Goal: Information Seeking & Learning: Learn about a topic

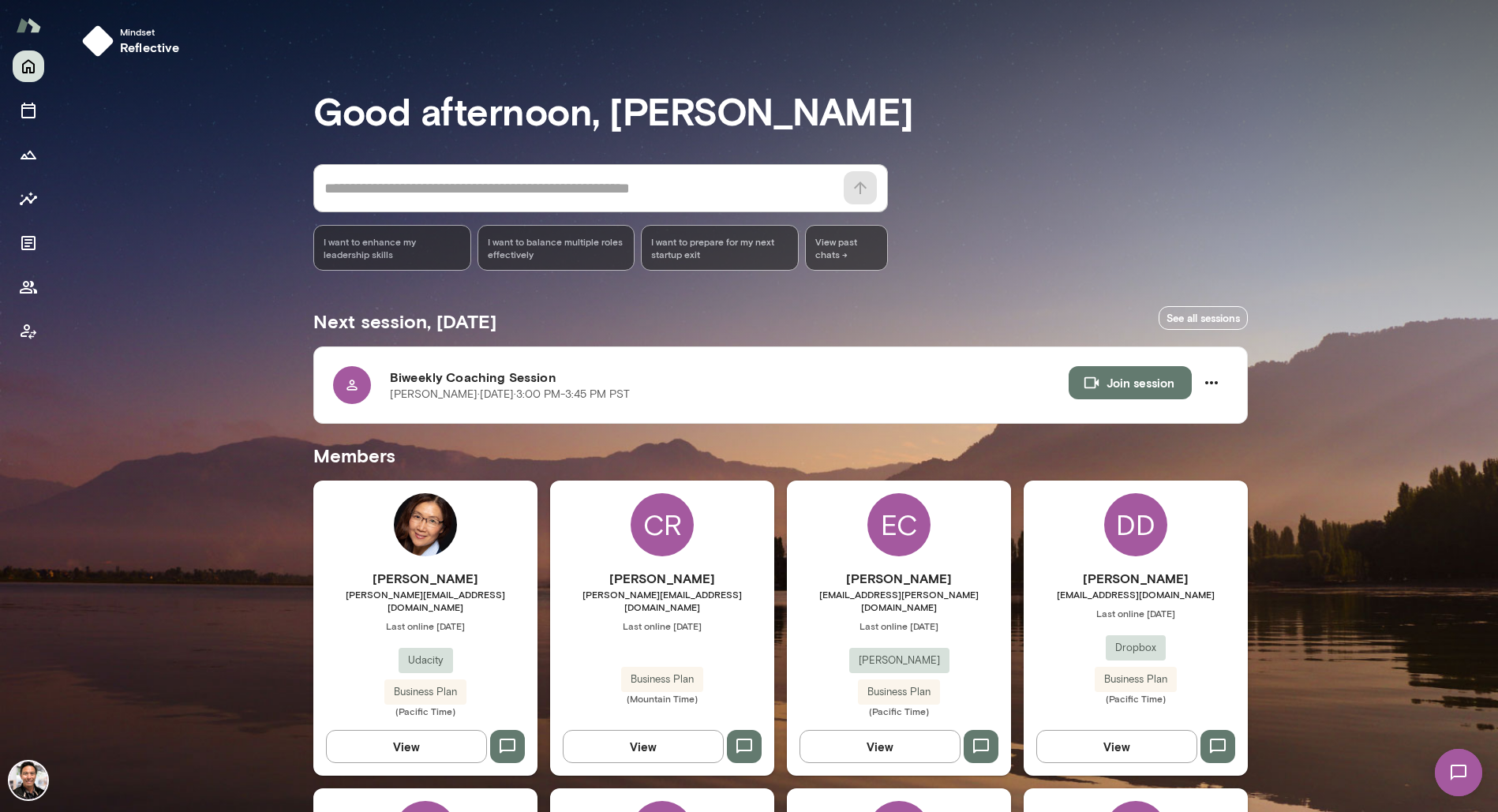
scroll to position [1354, 0]
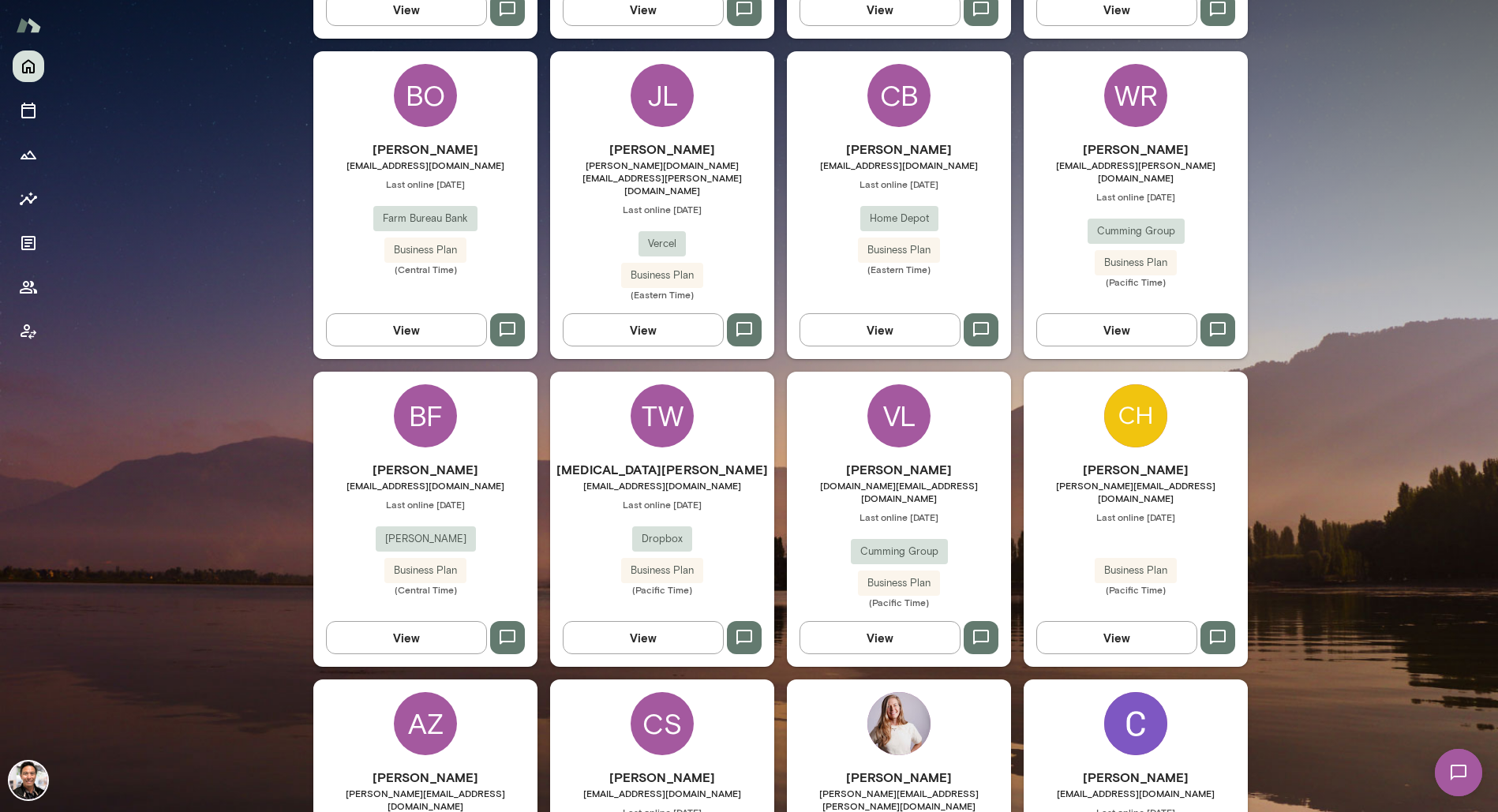
click at [901, 384] on div "VL" at bounding box center [899, 416] width 64 height 64
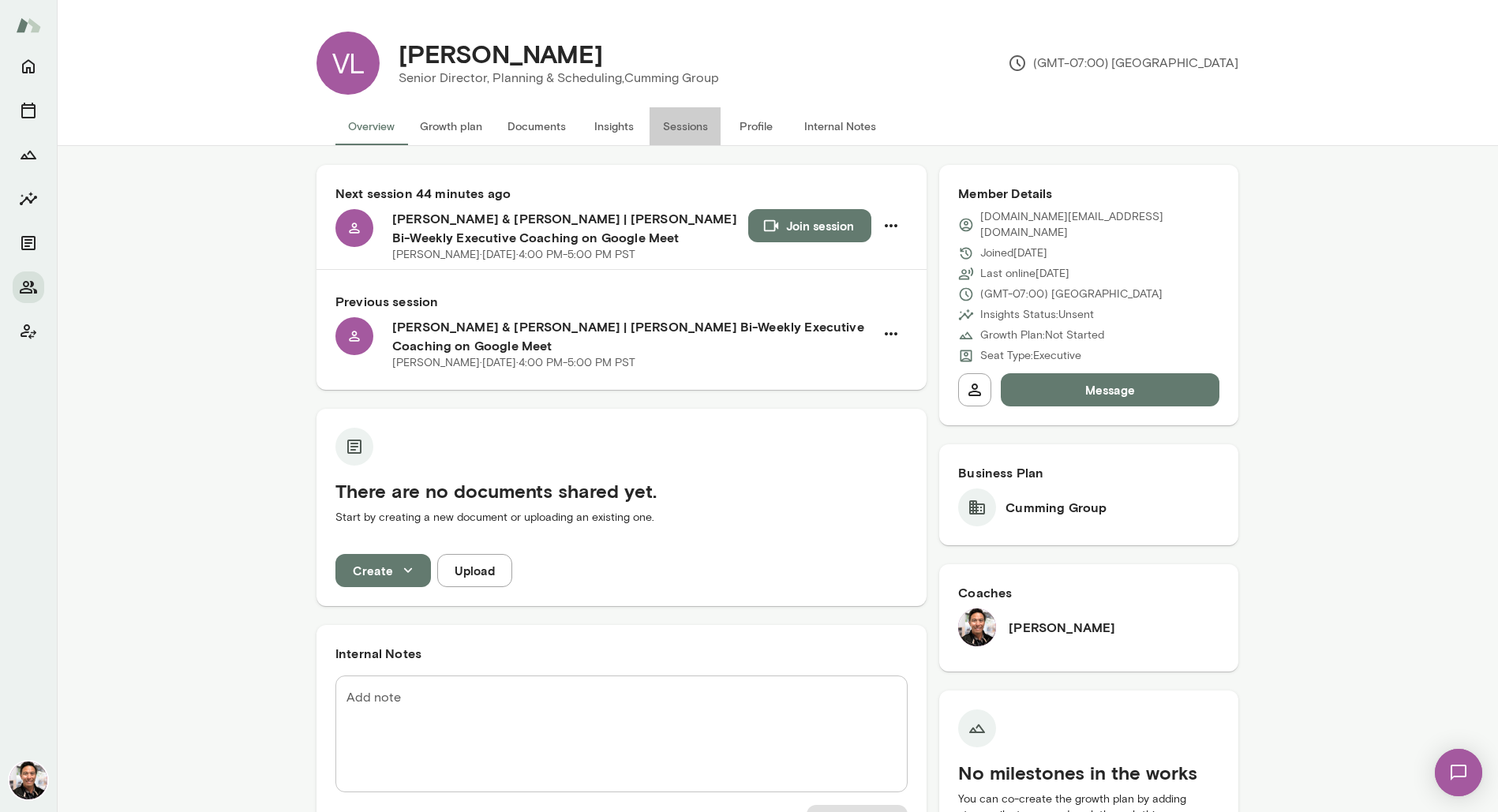
click at [680, 130] on button "Sessions" at bounding box center [684, 126] width 71 height 38
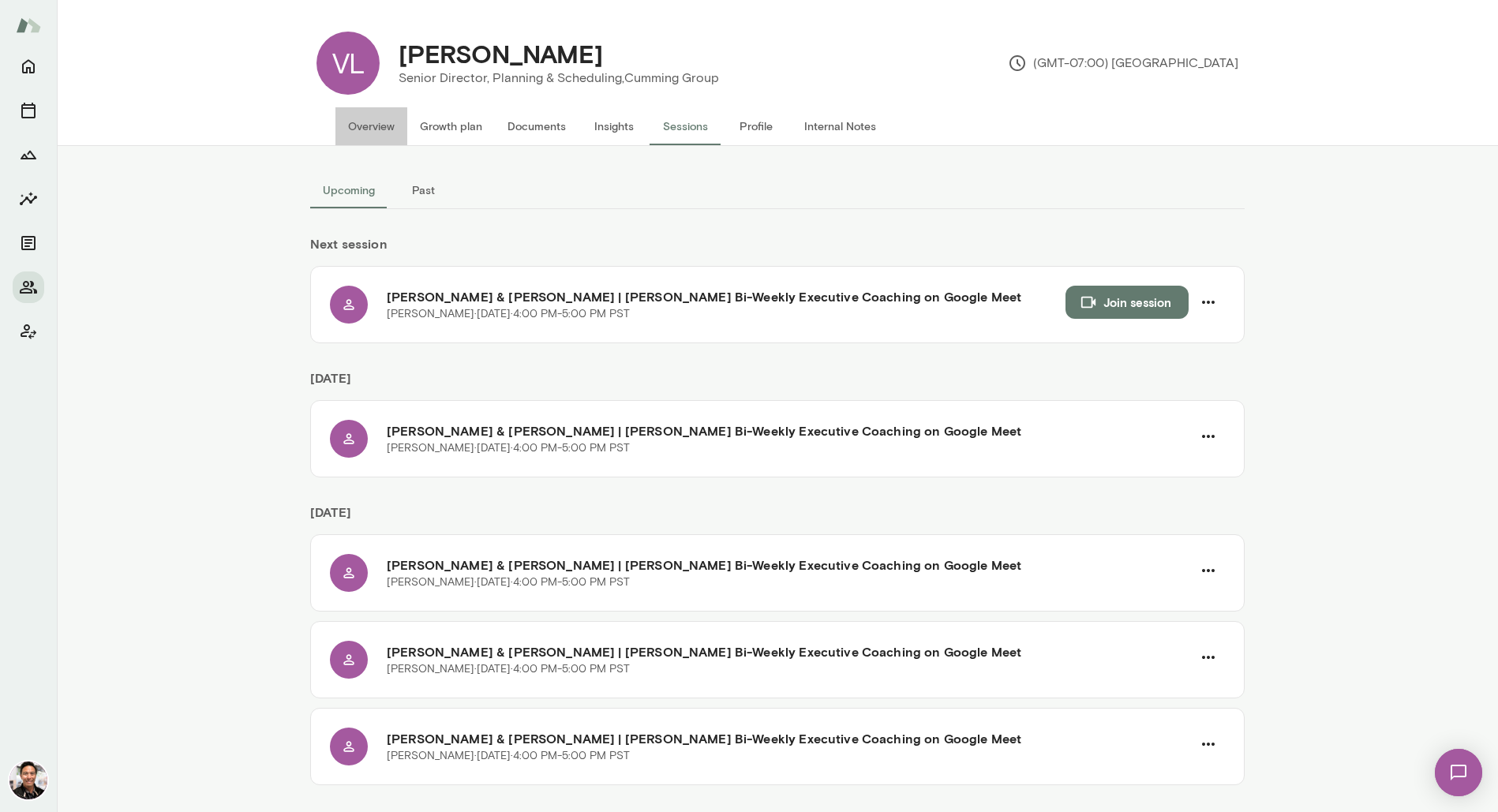
click at [384, 118] on button "Overview" at bounding box center [371, 126] width 72 height 38
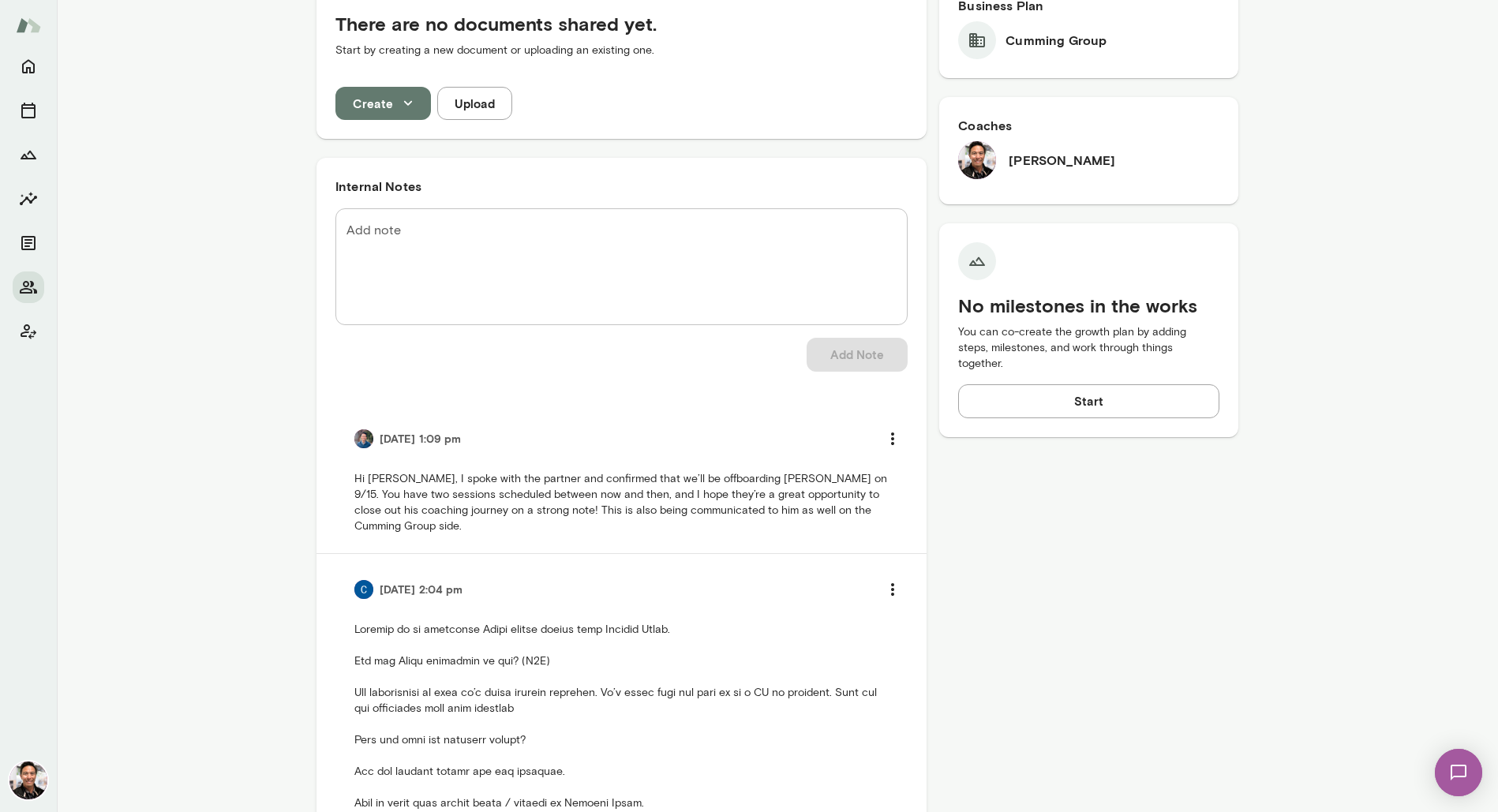
scroll to position [502, 0]
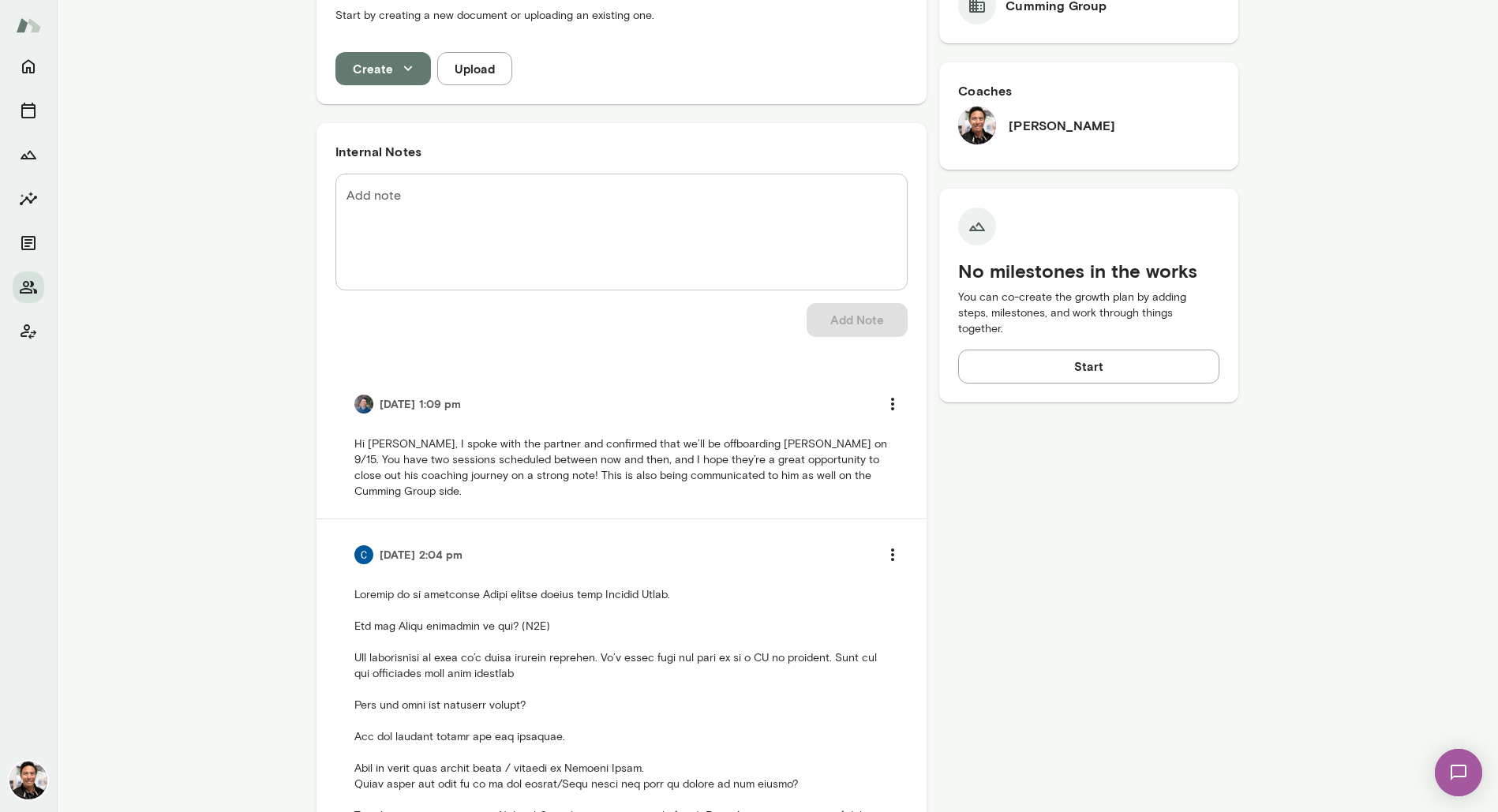
click at [485, 235] on textarea "Add note" at bounding box center [621, 232] width 550 height 90
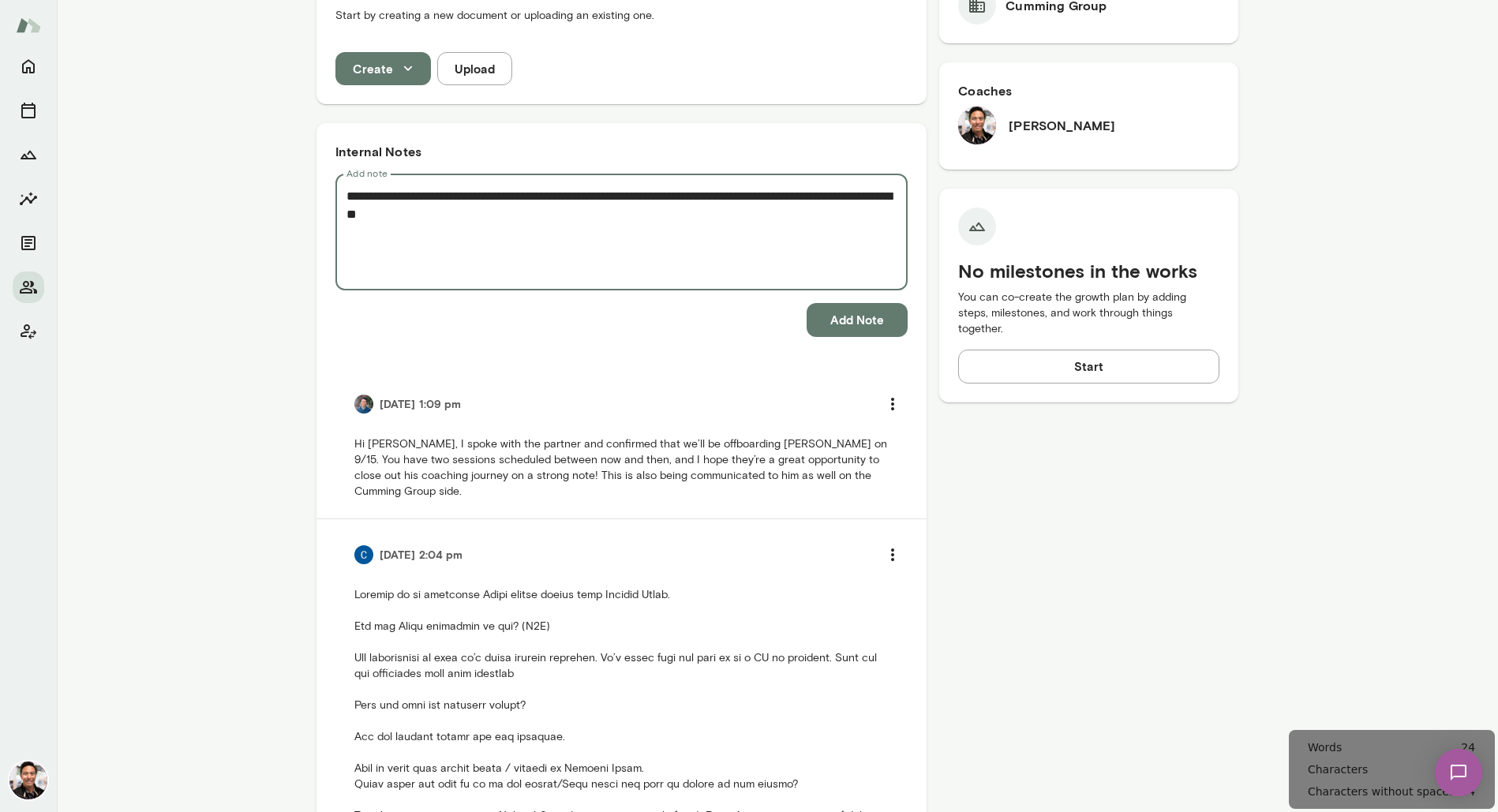
click at [792, 194] on textarea "**********" at bounding box center [621, 232] width 550 height 90
type textarea "**********"
click at [877, 319] on button "Add Note" at bounding box center [857, 319] width 101 height 33
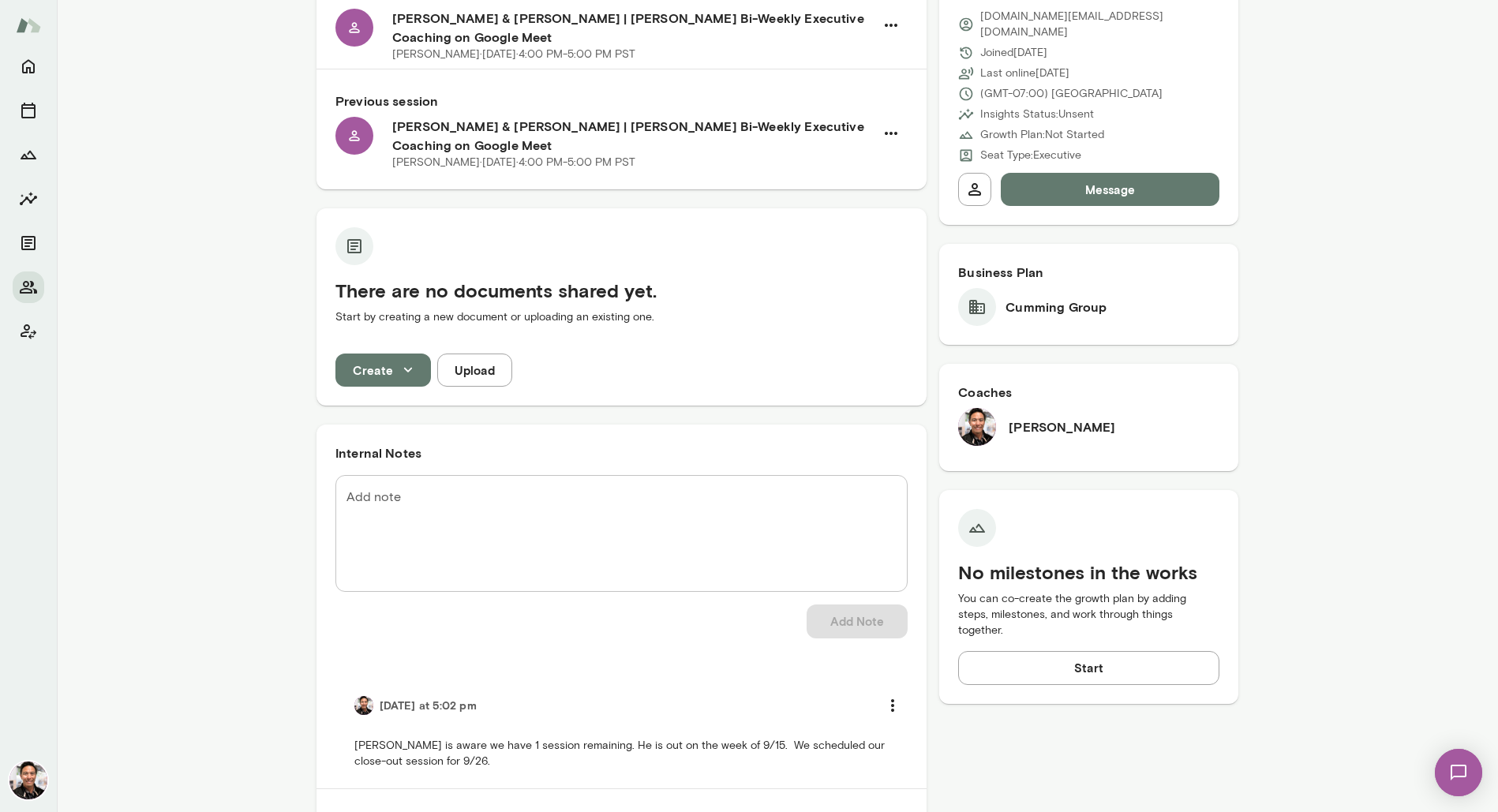
scroll to position [95, 0]
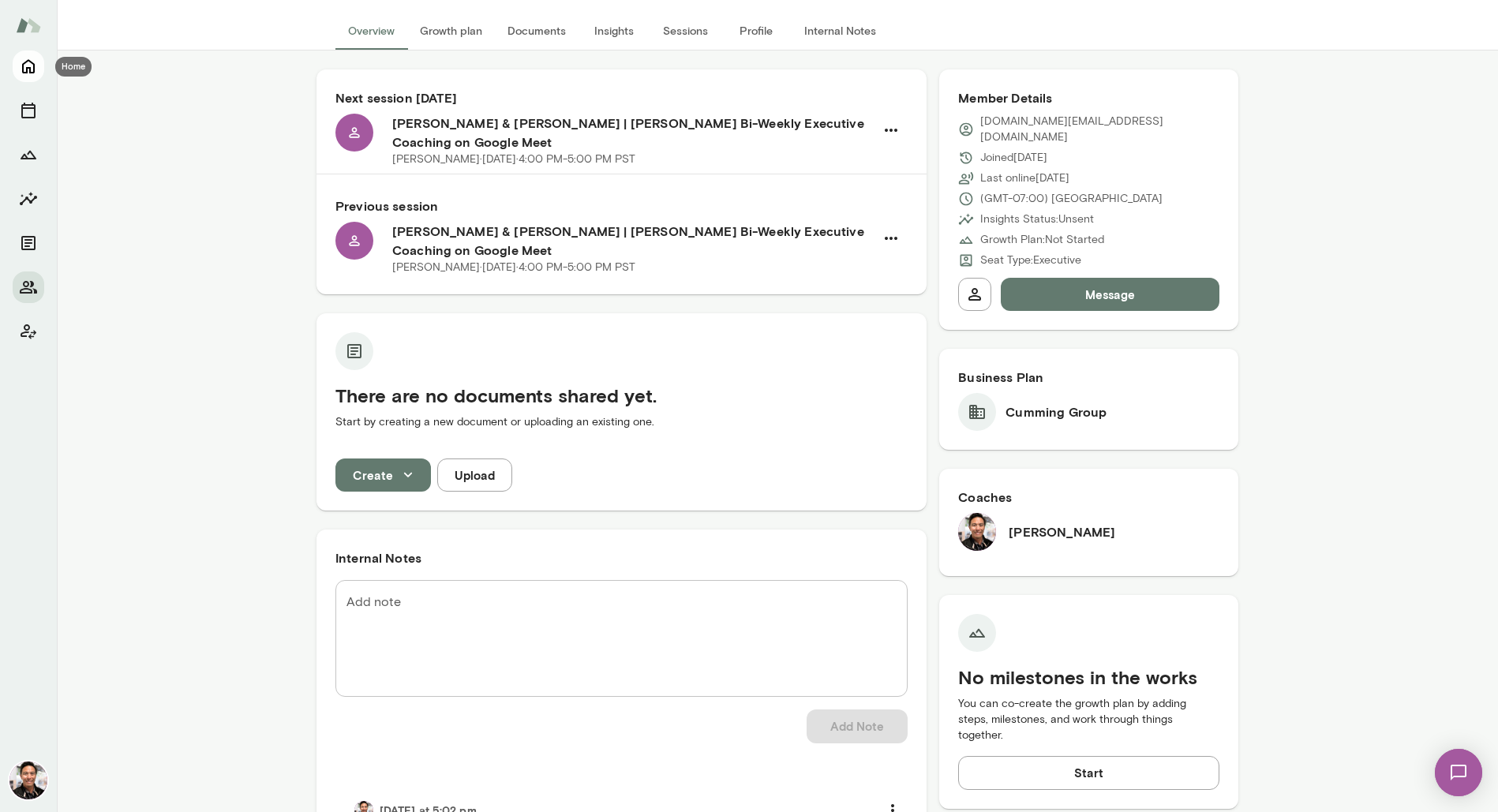
click at [35, 73] on icon "Home" at bounding box center [28, 66] width 19 height 19
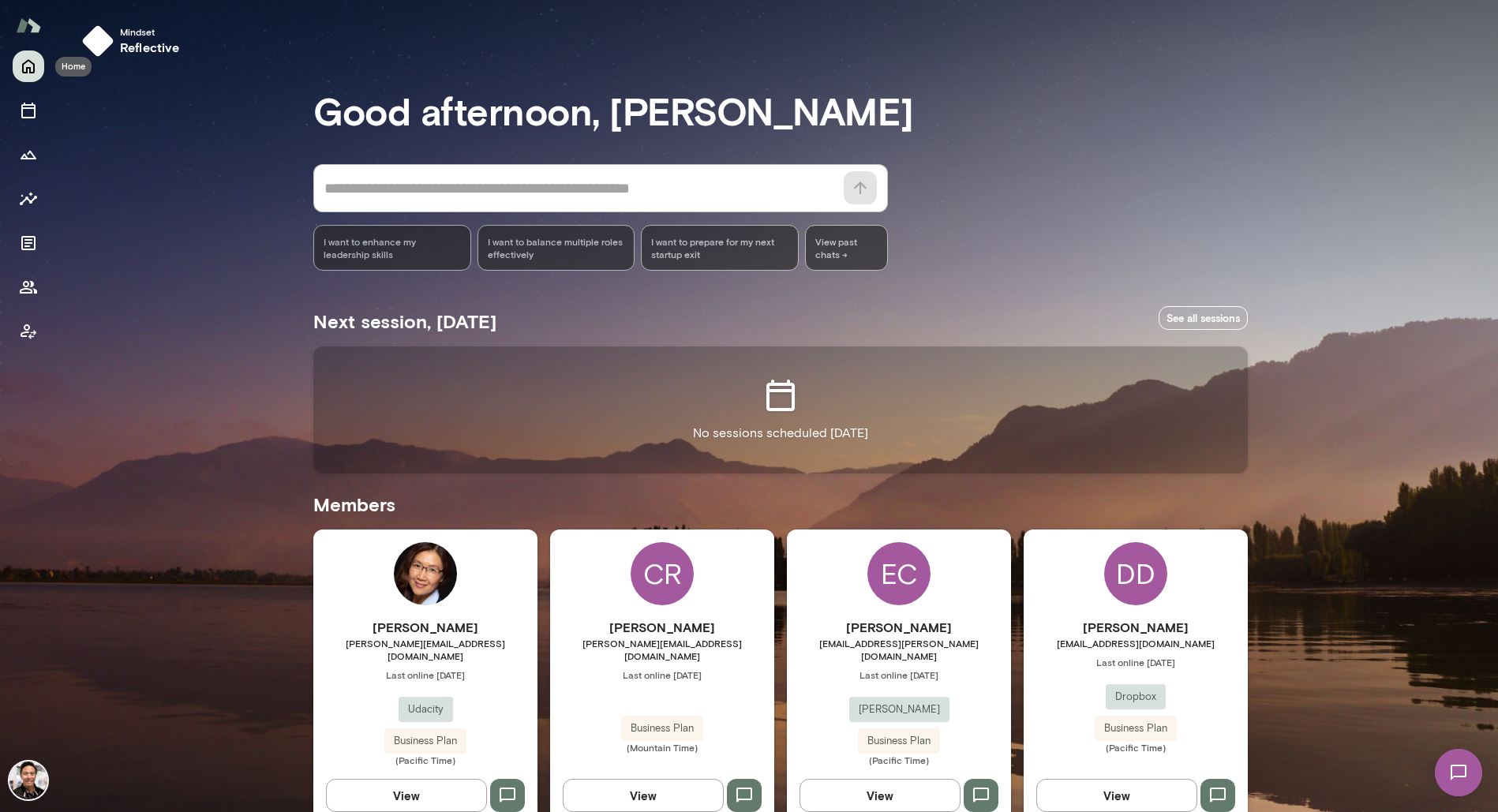
click at [38, 69] on button "Home" at bounding box center [29, 66] width 32 height 32
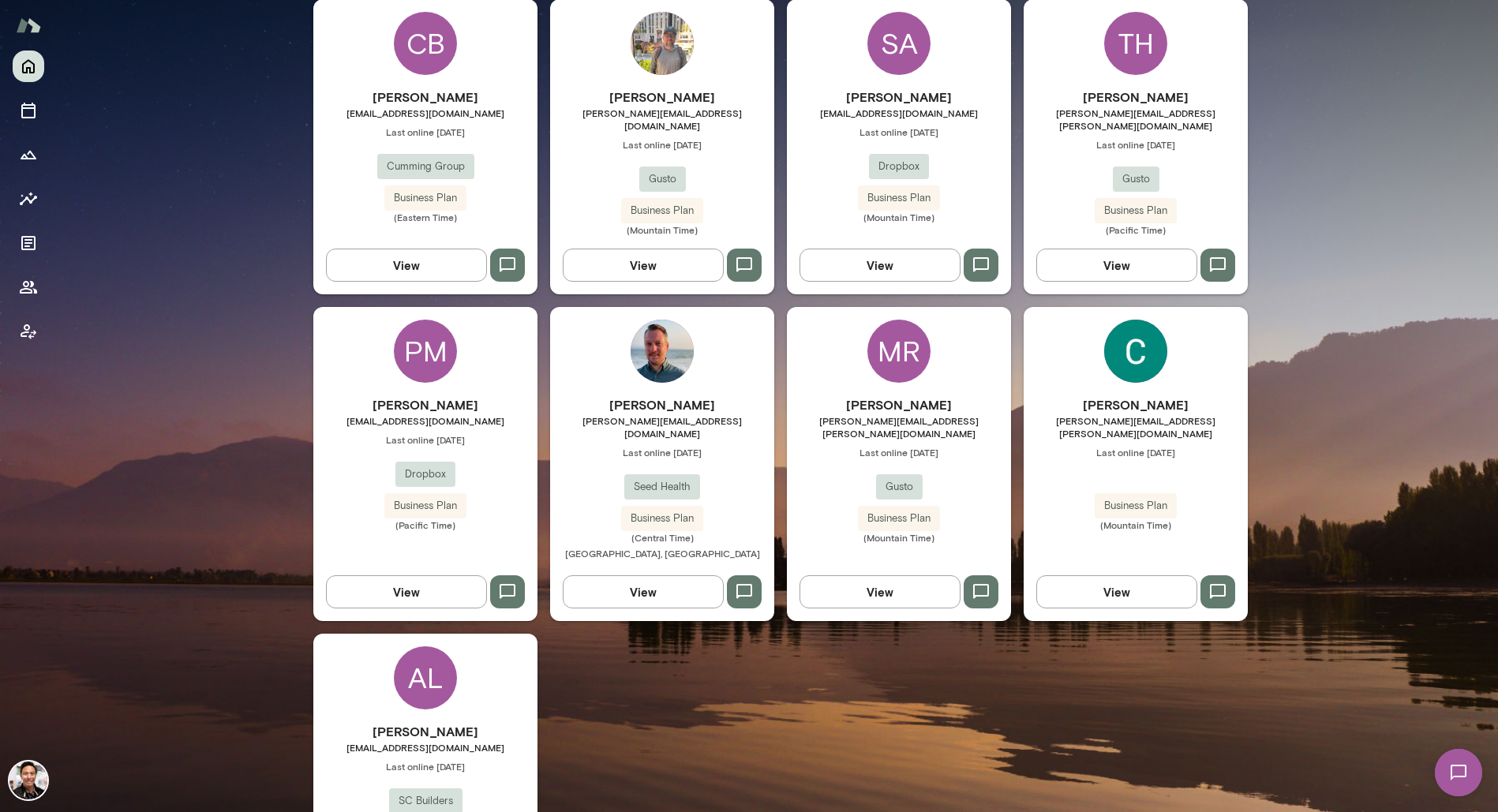
scroll to position [2400, 0]
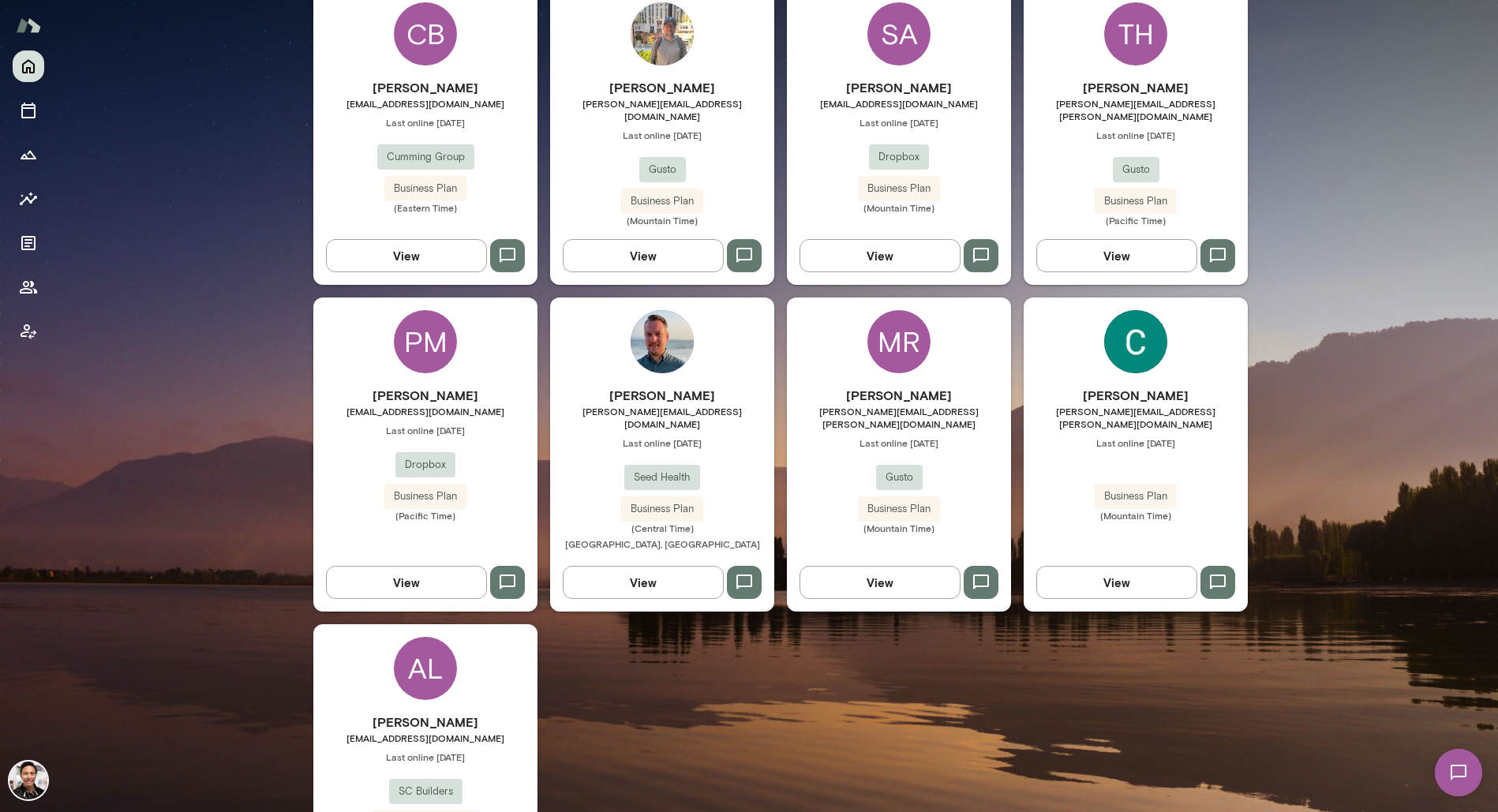
click at [688, 297] on div "[PERSON_NAME] [PERSON_NAME][EMAIL_ADDRESS][DOMAIN_NAME] Last online [DATE] Seed…" at bounding box center [661, 454] width 224 height 314
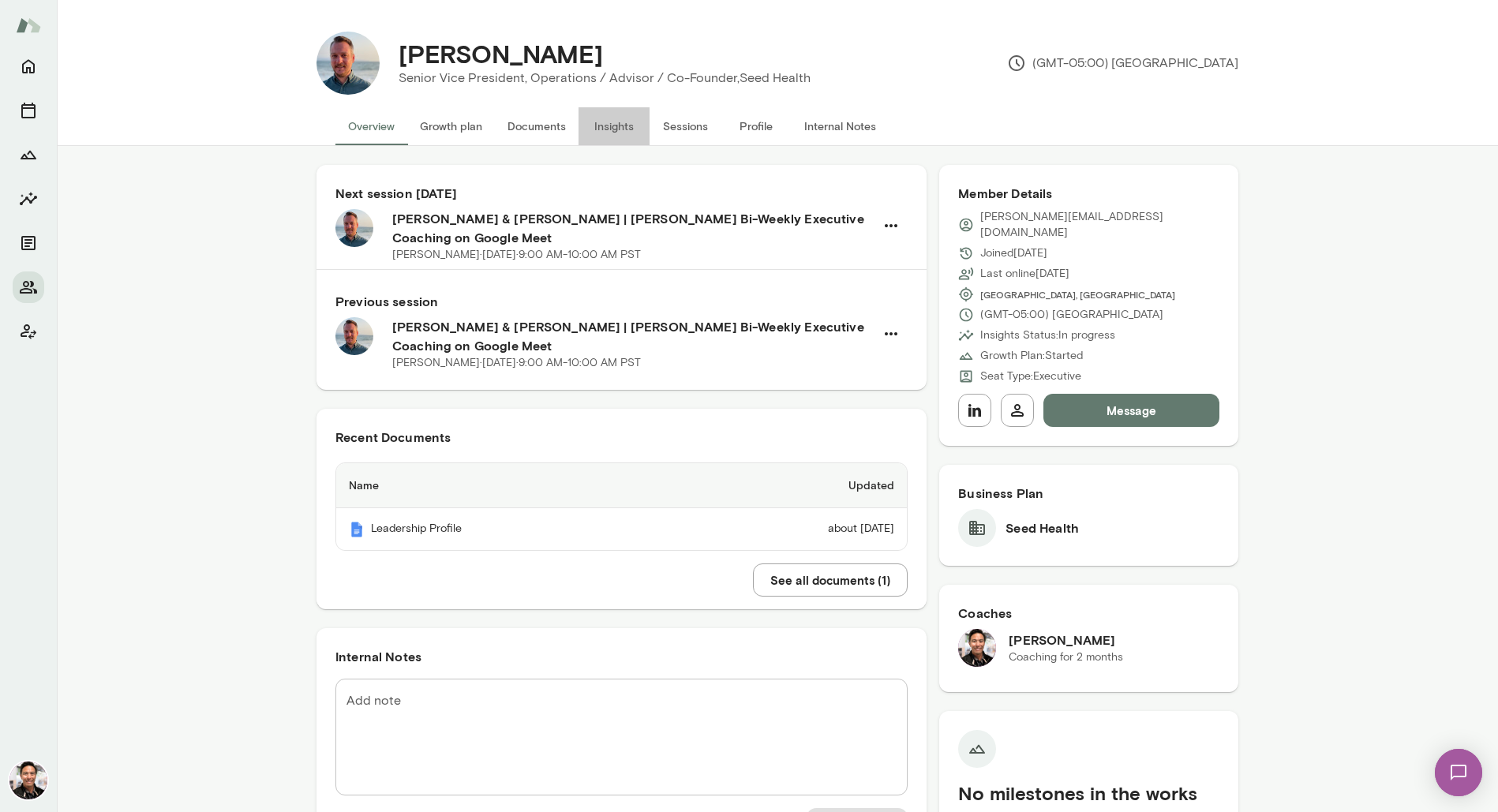
click at [617, 128] on button "Insights" at bounding box center [613, 126] width 71 height 38
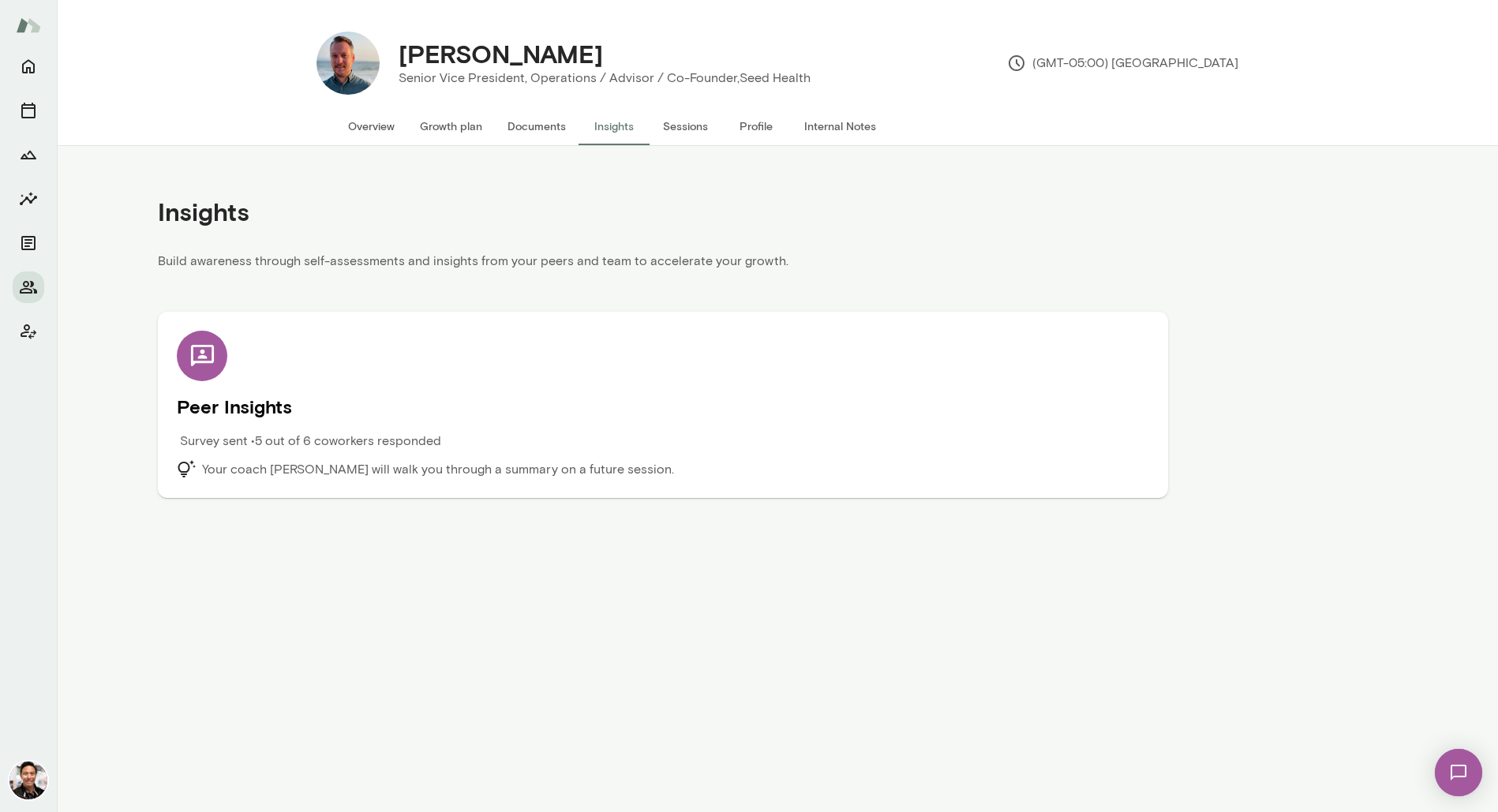
click at [516, 400] on h5 "Peer Insights" at bounding box center [663, 406] width 973 height 25
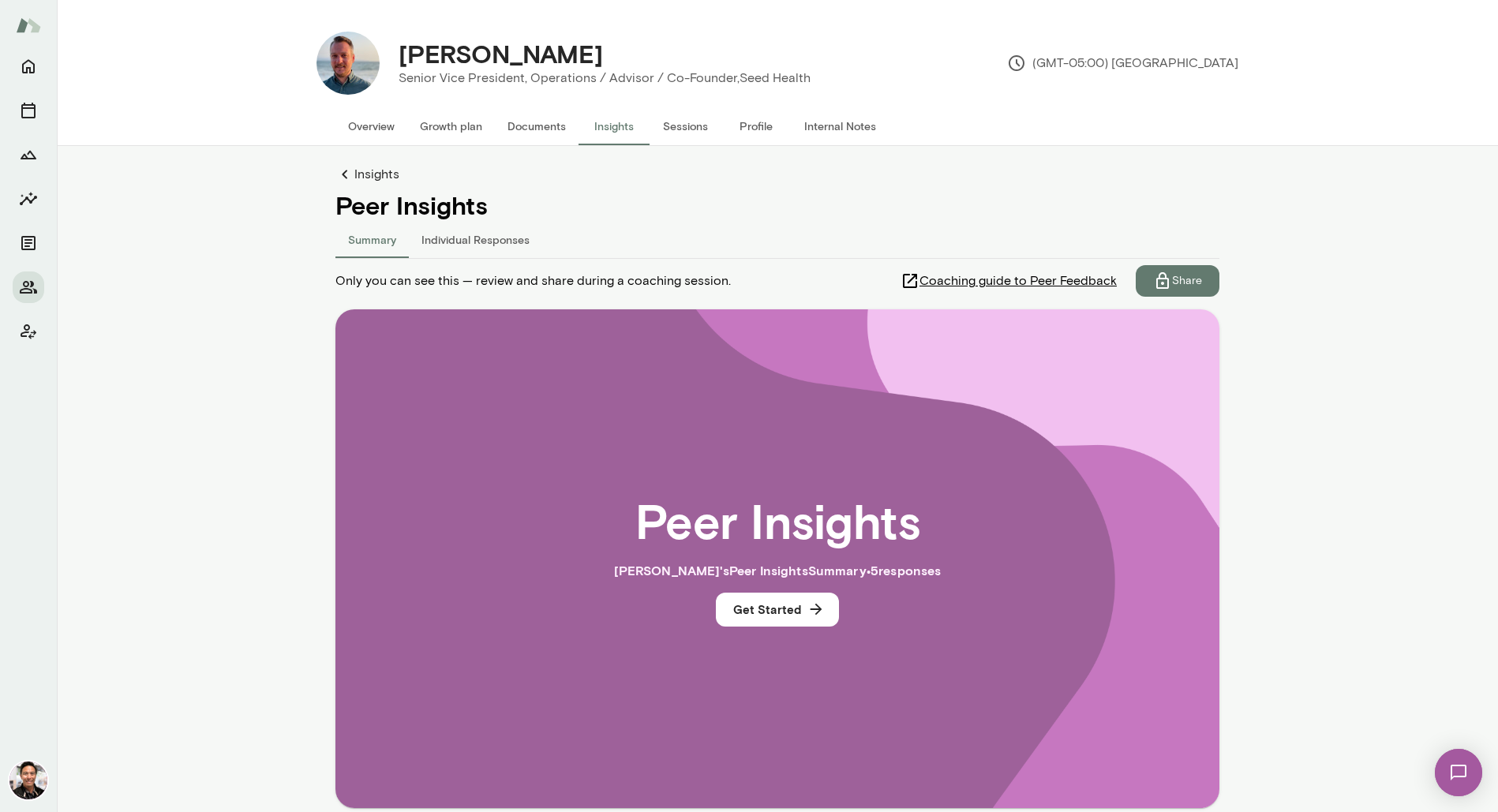
scroll to position [78, 0]
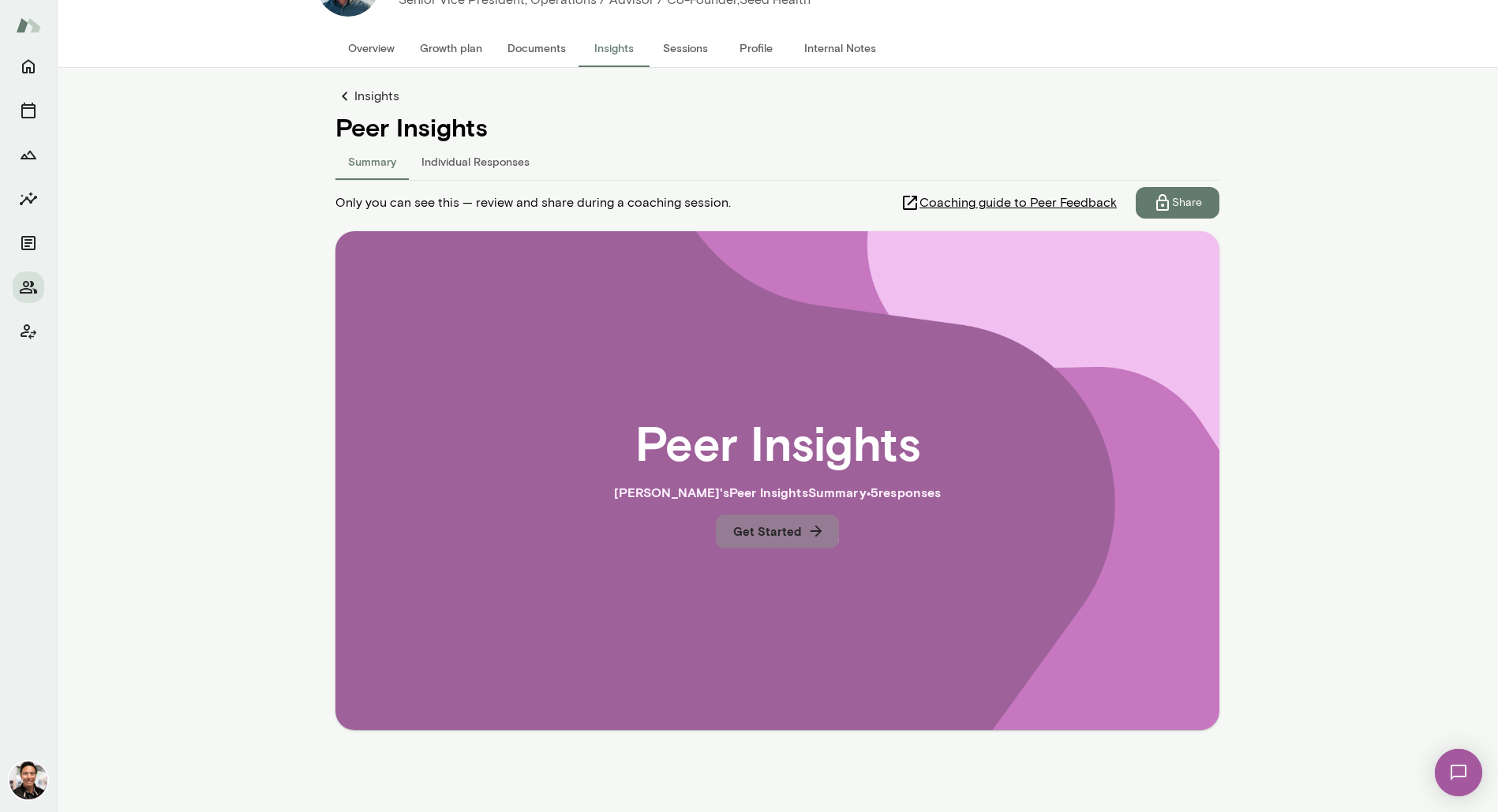
click at [740, 520] on button "Get Started" at bounding box center [777, 531] width 123 height 33
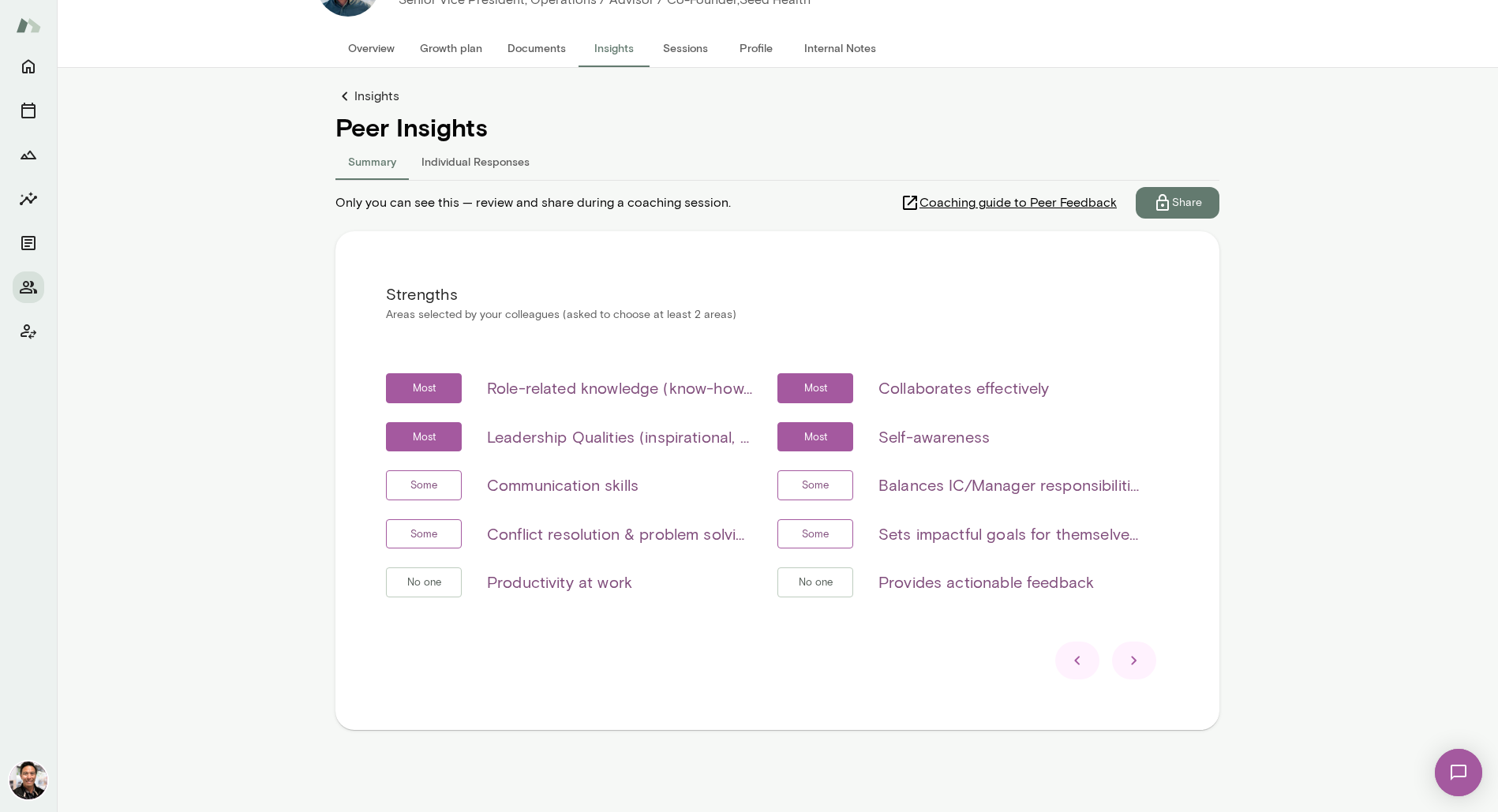
click at [1144, 655] on div at bounding box center [1134, 661] width 44 height 38
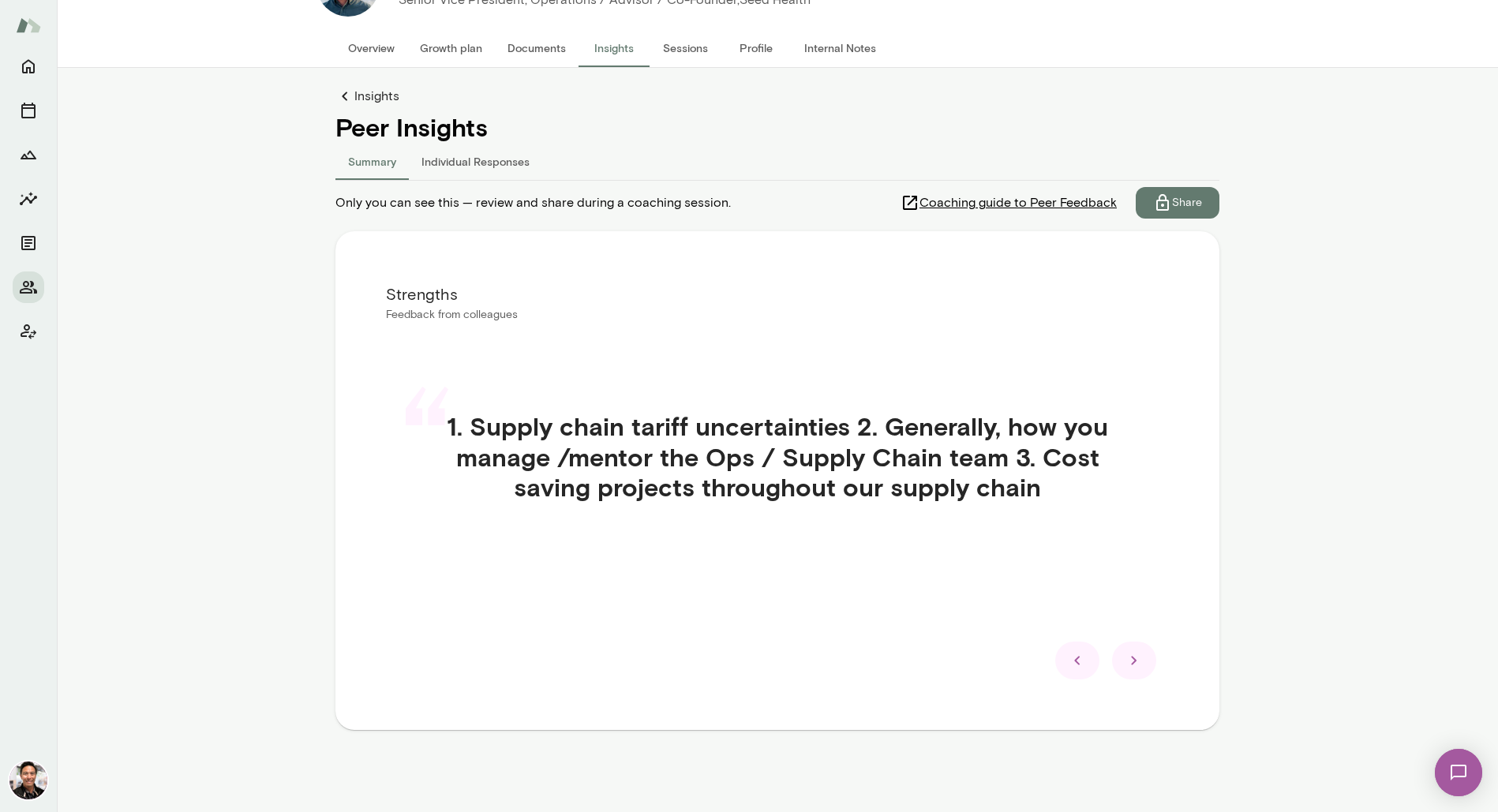
click at [1144, 656] on div at bounding box center [1134, 661] width 44 height 38
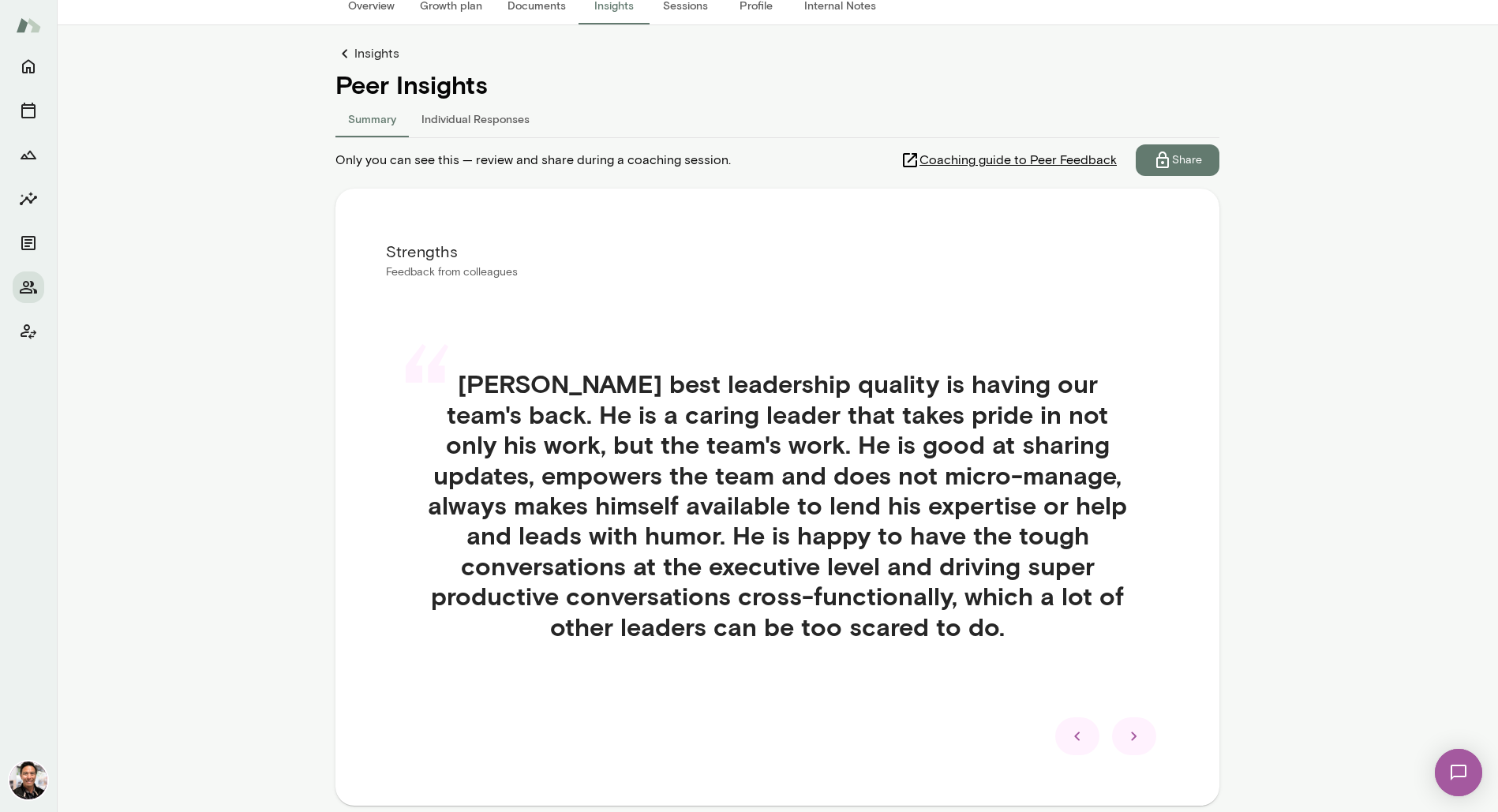
scroll to position [126, 0]
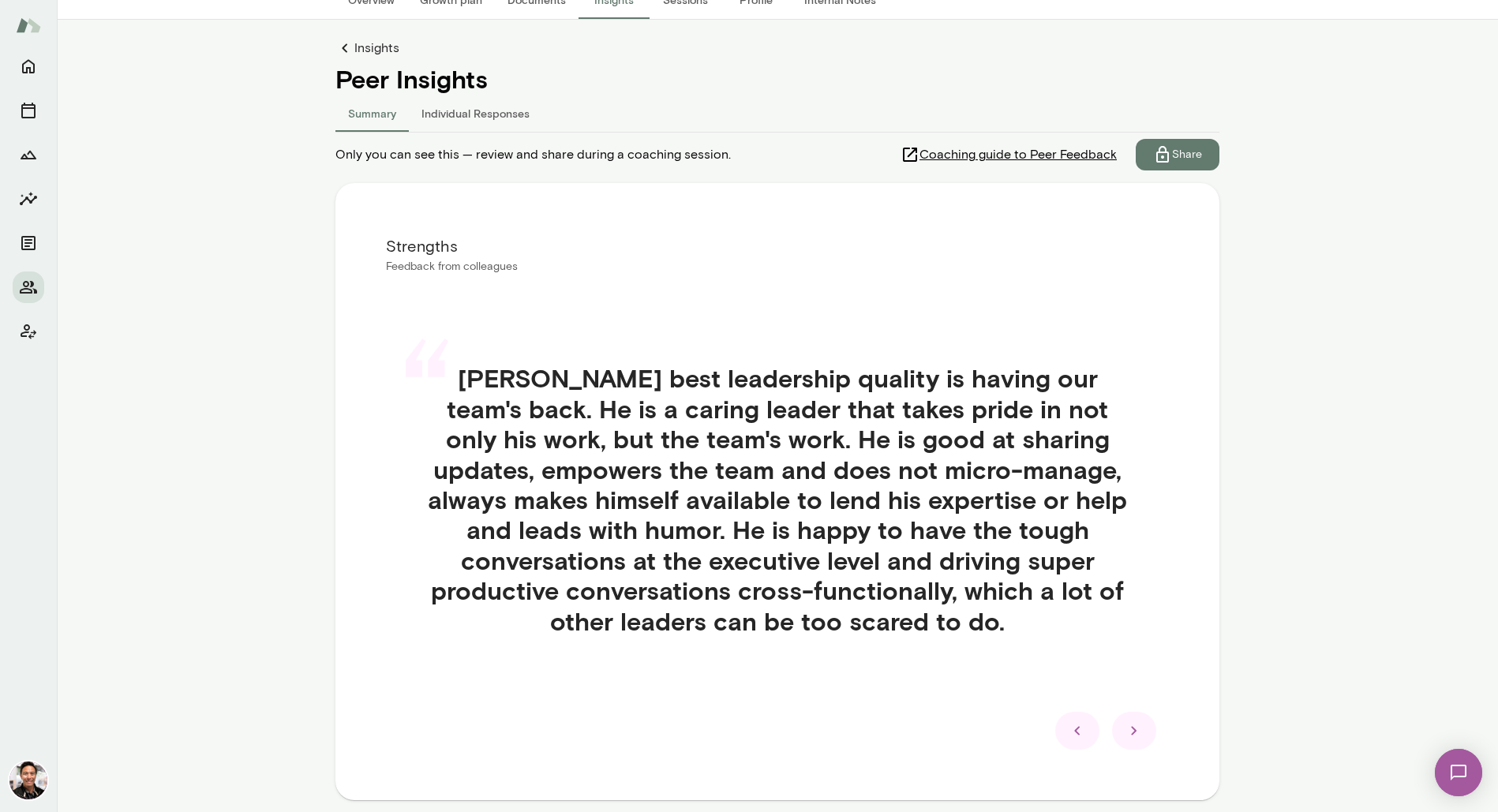
click at [1123, 727] on div at bounding box center [1134, 731] width 44 height 38
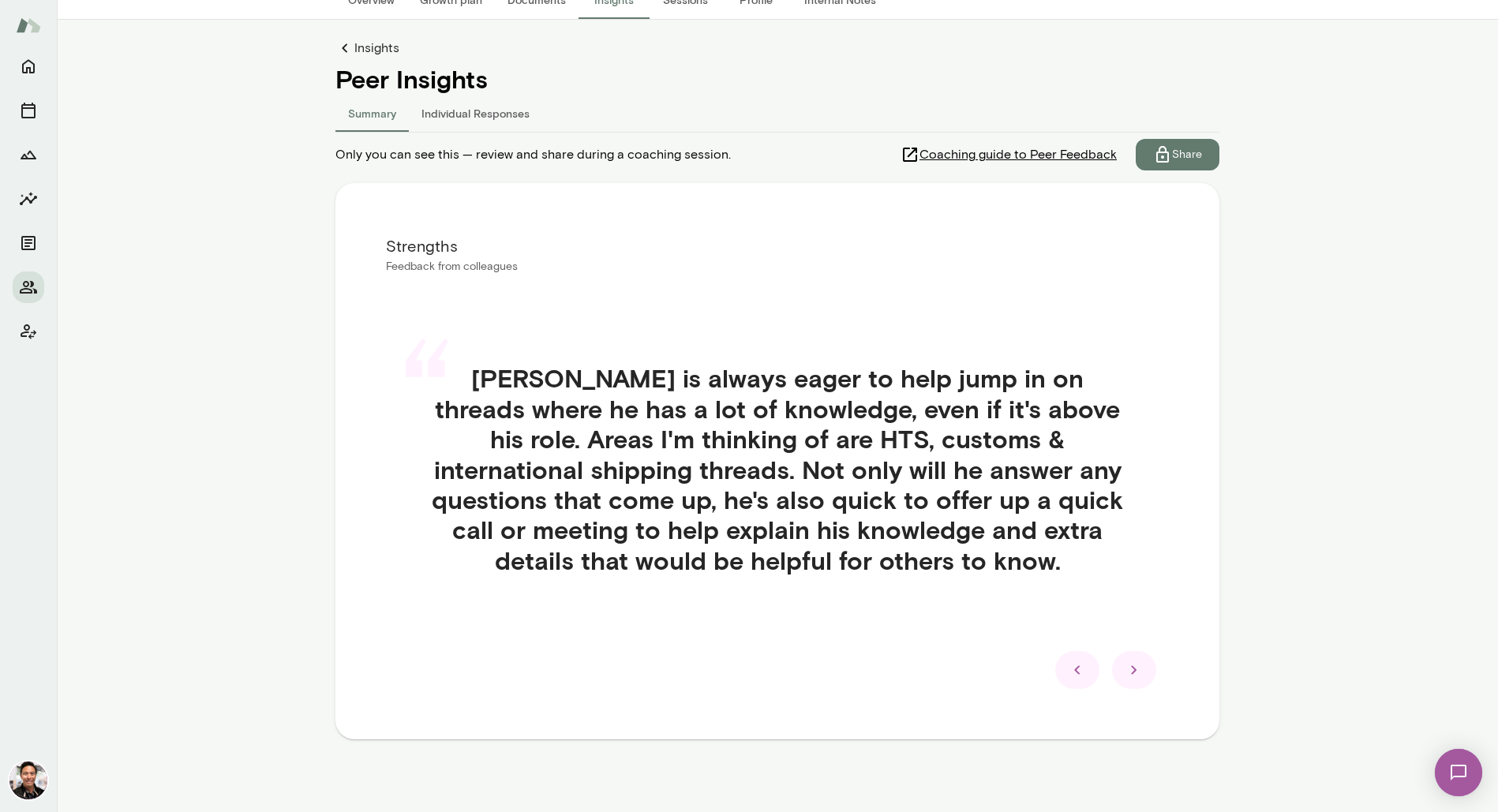
click at [1144, 668] on div at bounding box center [1134, 669] width 44 height 38
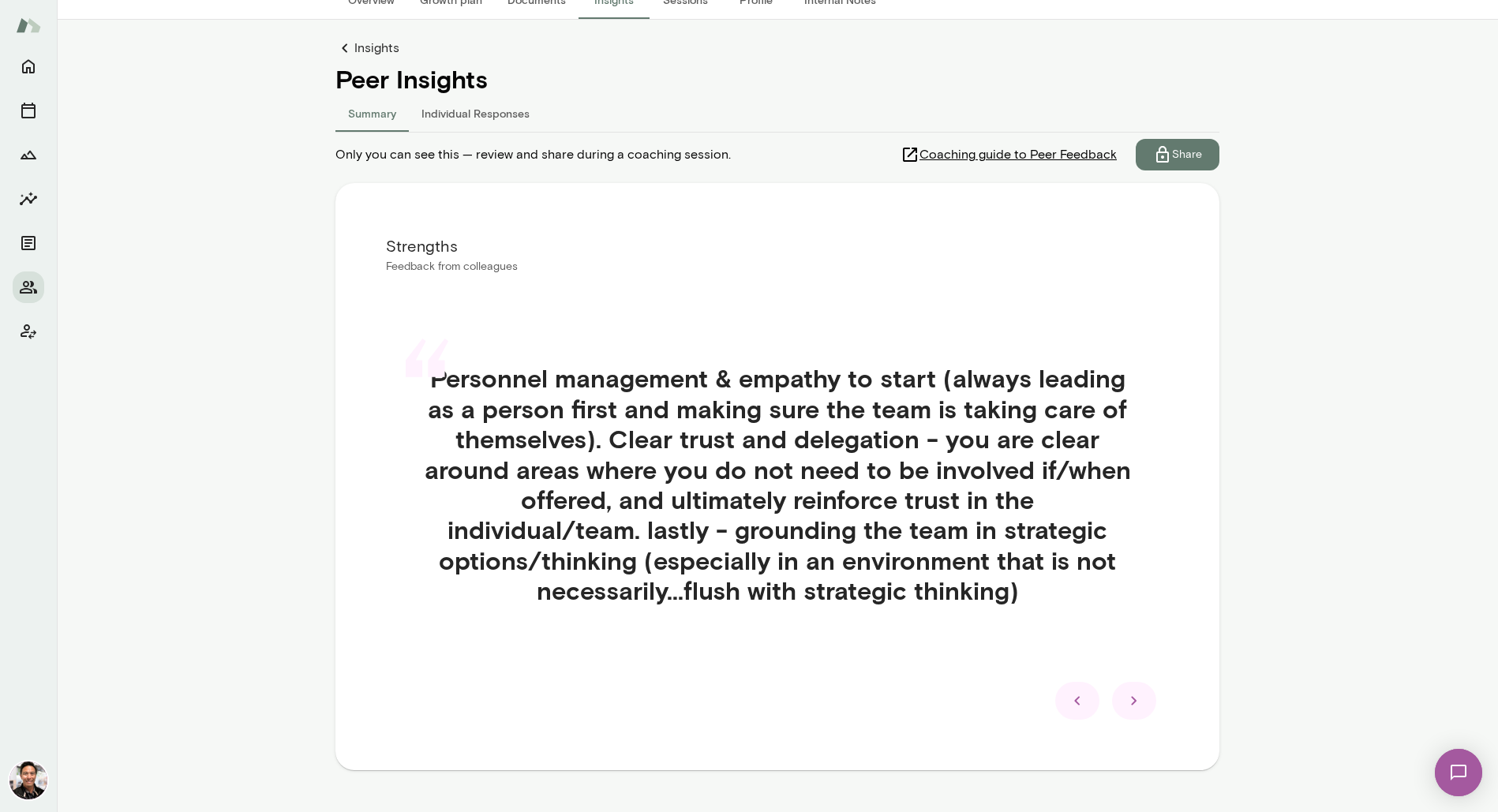
click at [1125, 695] on icon at bounding box center [1134, 700] width 19 height 19
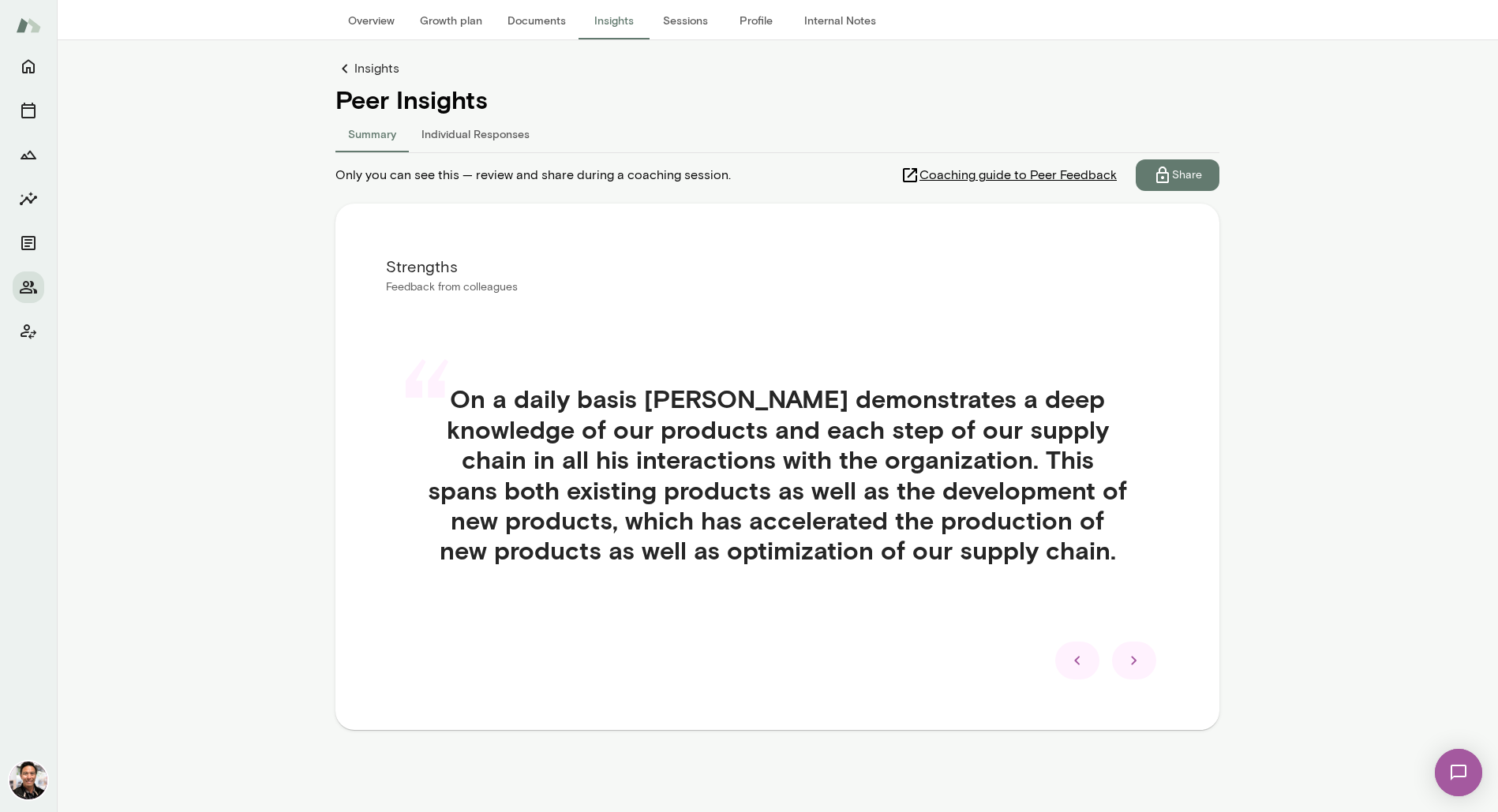
scroll to position [106, 0]
click at [1132, 669] on icon at bounding box center [1134, 660] width 19 height 19
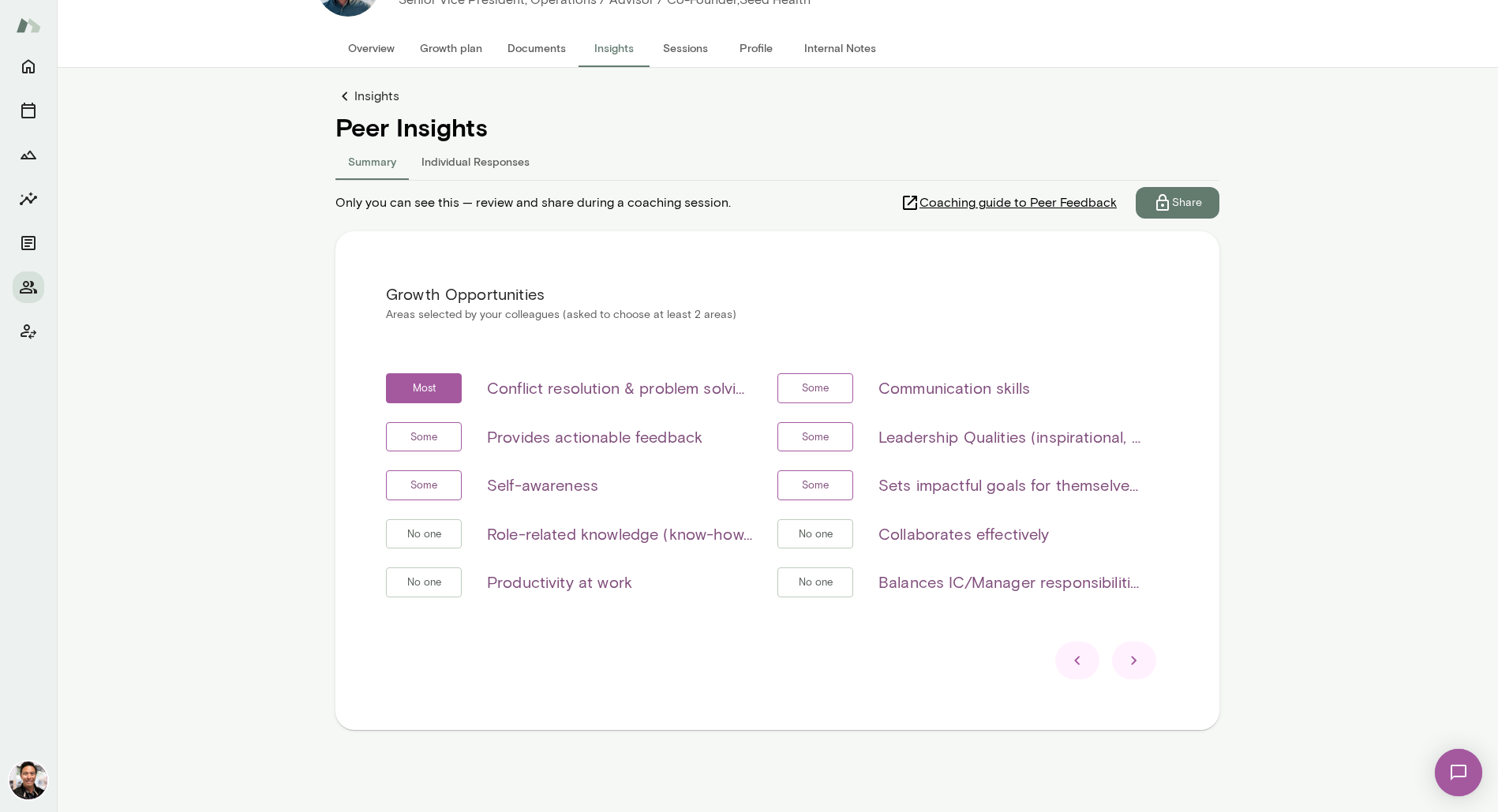
click at [1152, 662] on div at bounding box center [1134, 661] width 44 height 38
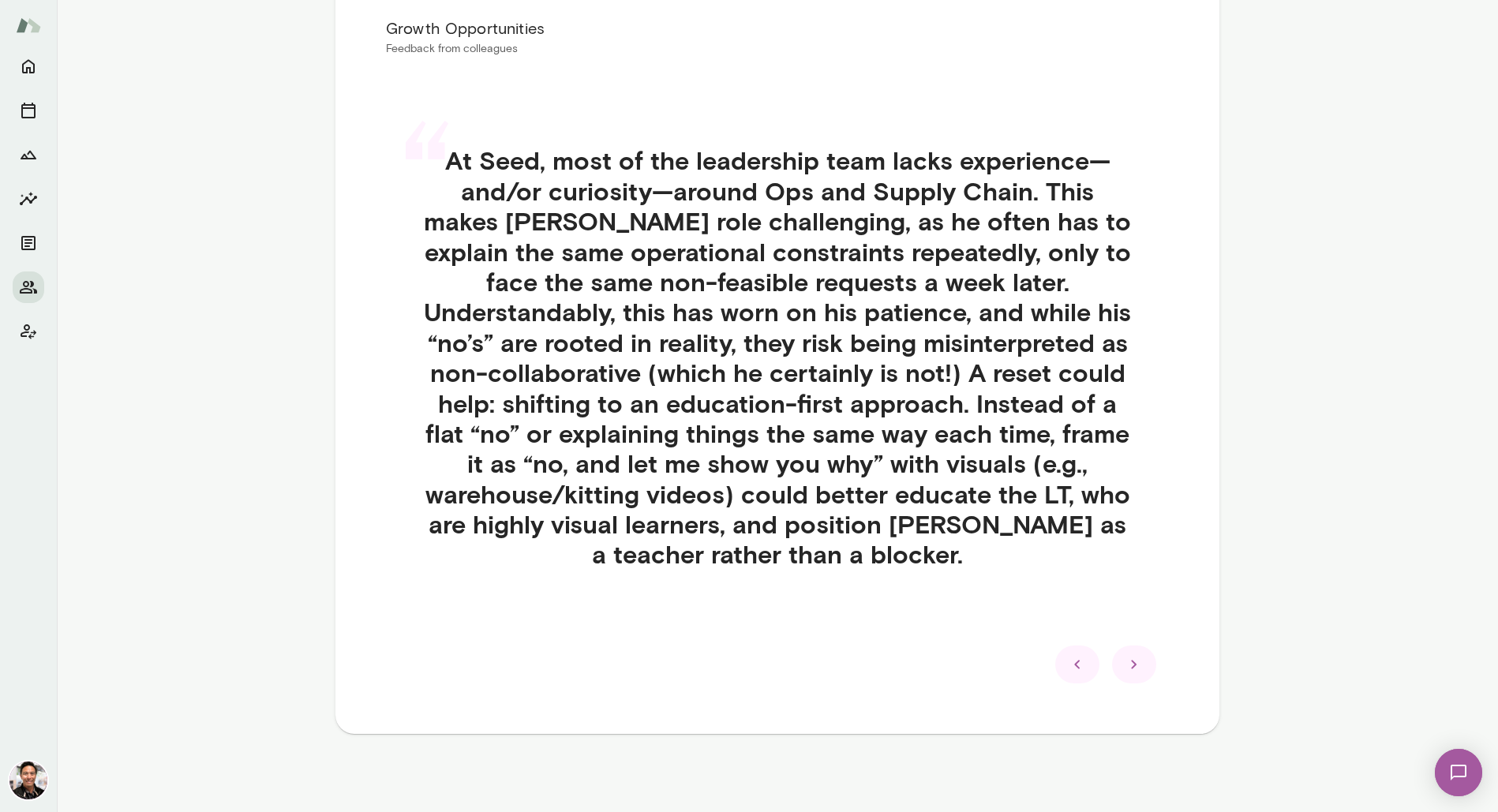
scroll to position [345, 0]
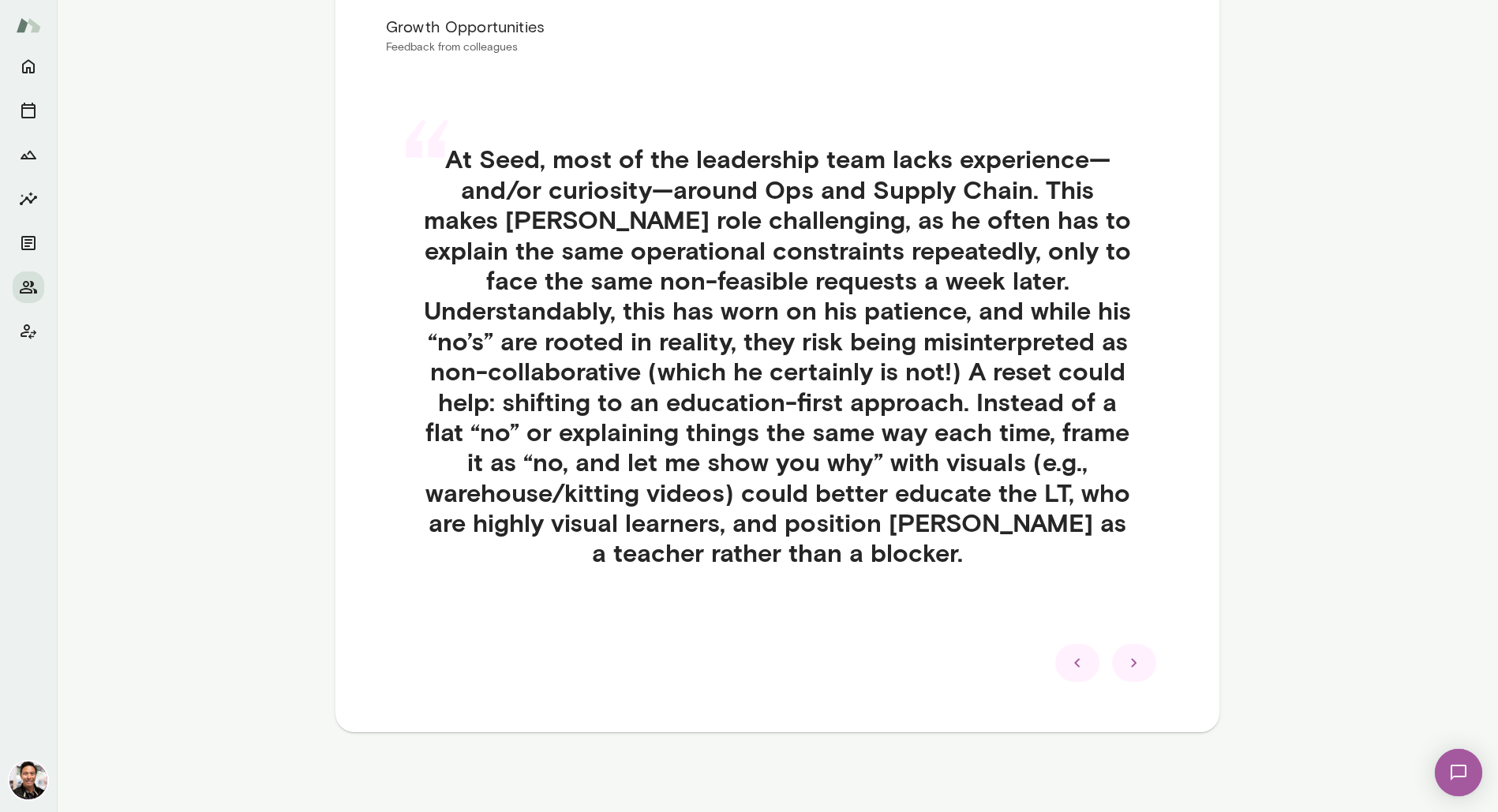
click at [1140, 662] on icon at bounding box center [1134, 662] width 19 height 19
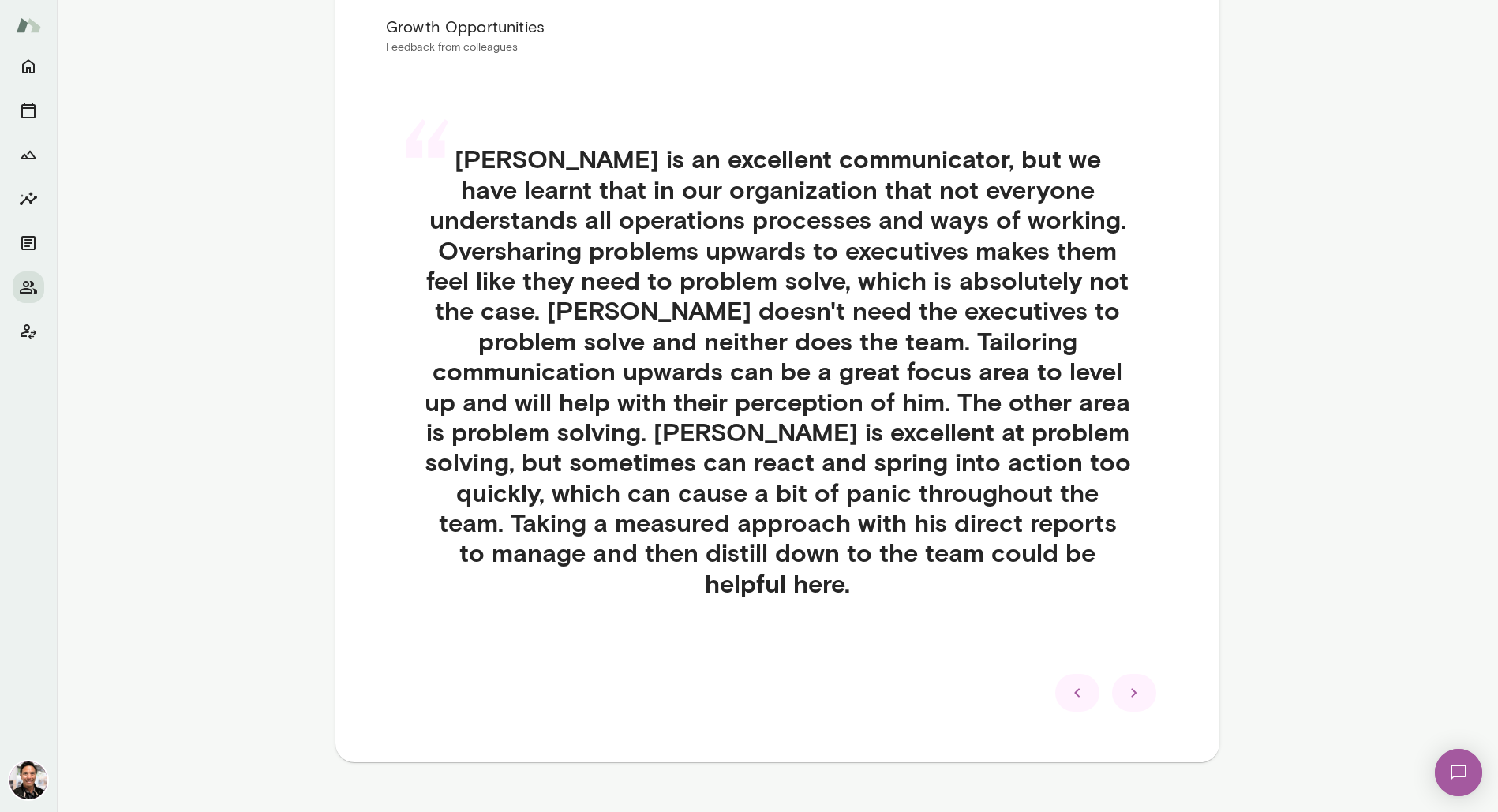
click at [1137, 683] on icon at bounding box center [1134, 692] width 19 height 19
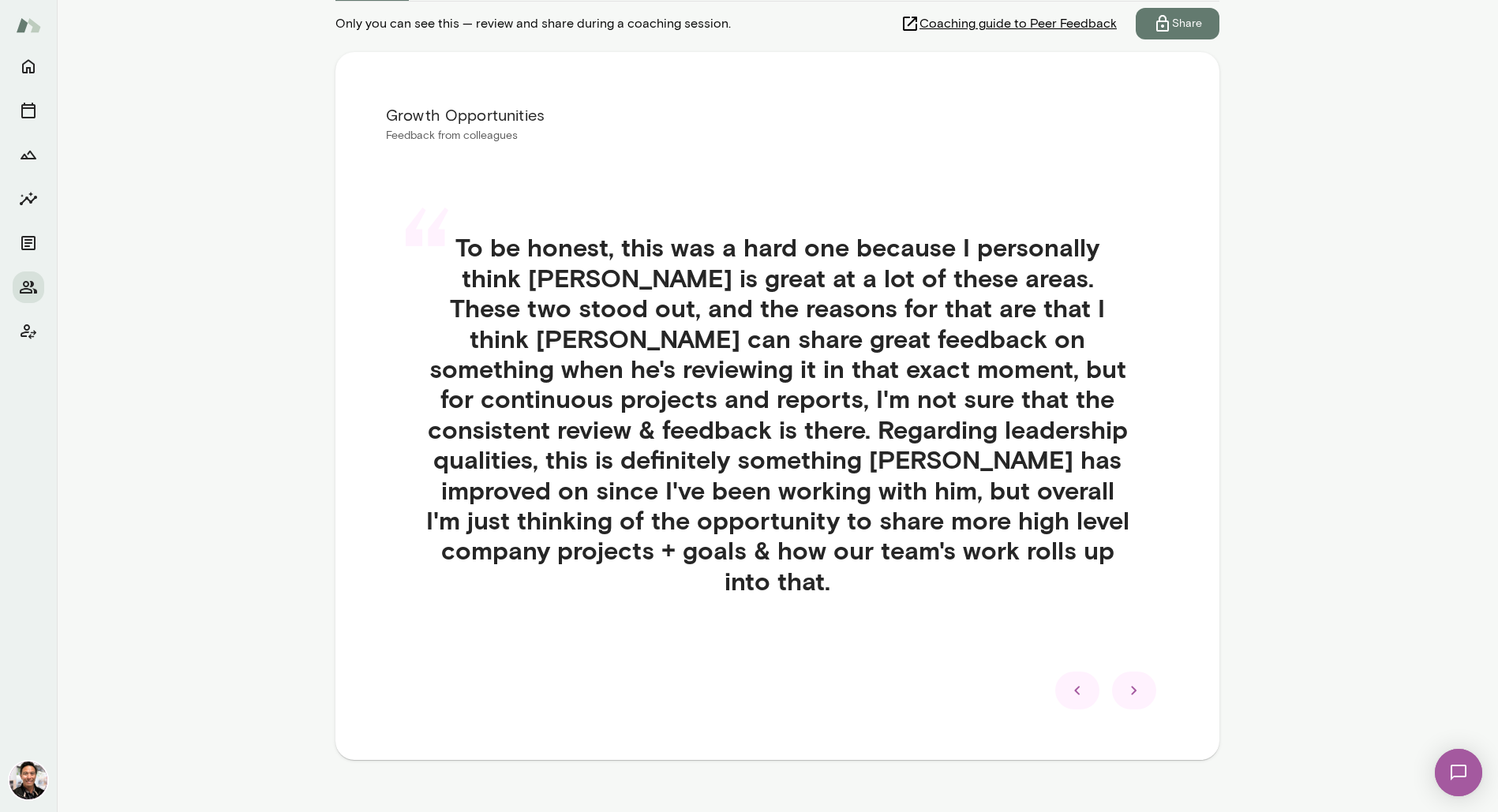
click at [1137, 681] on icon at bounding box center [1134, 690] width 19 height 19
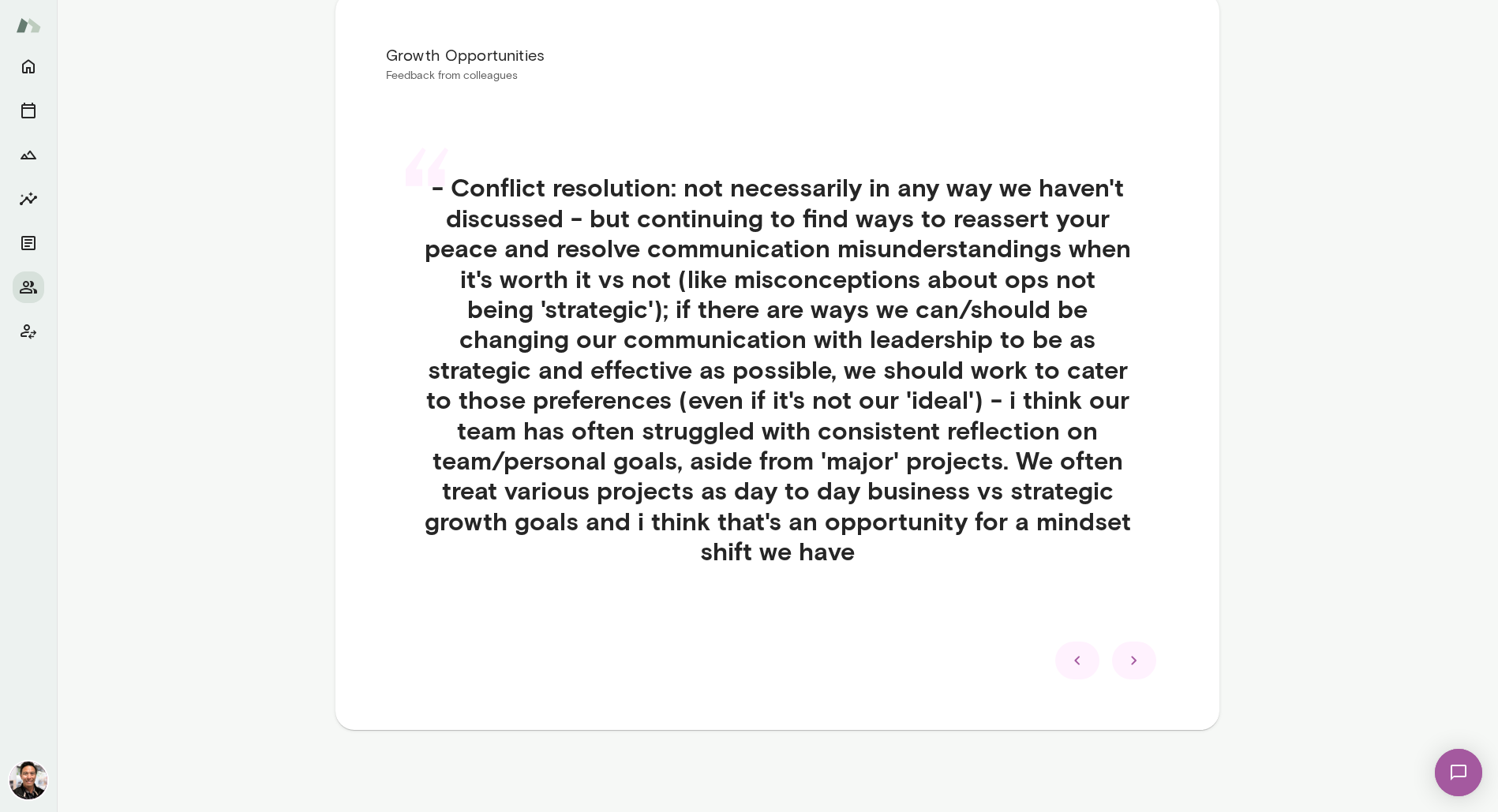
click at [1137, 663] on icon at bounding box center [1134, 660] width 19 height 19
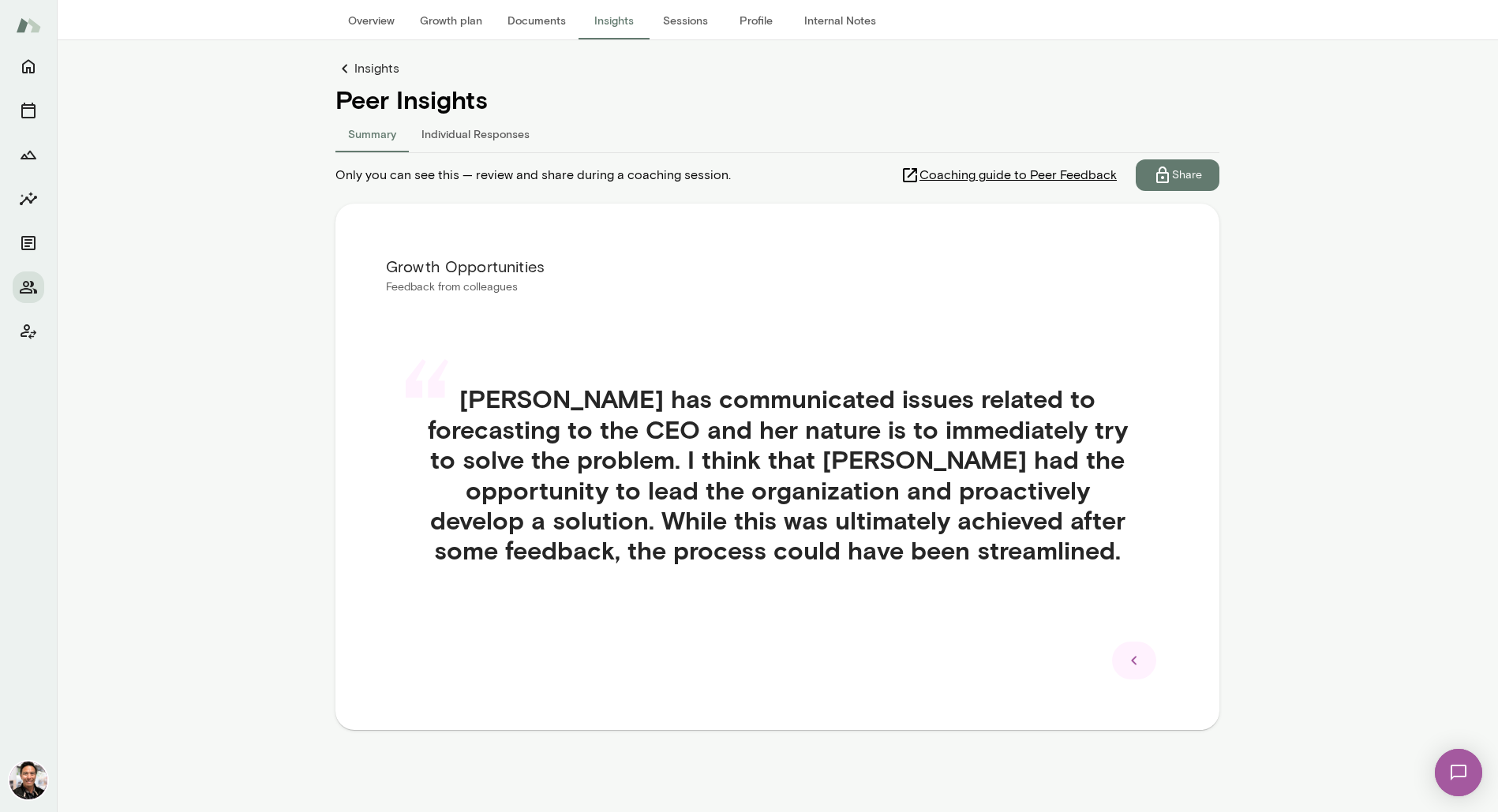
scroll to position [106, 0]
click at [501, 133] on button "Individual Responses" at bounding box center [476, 133] width 134 height 38
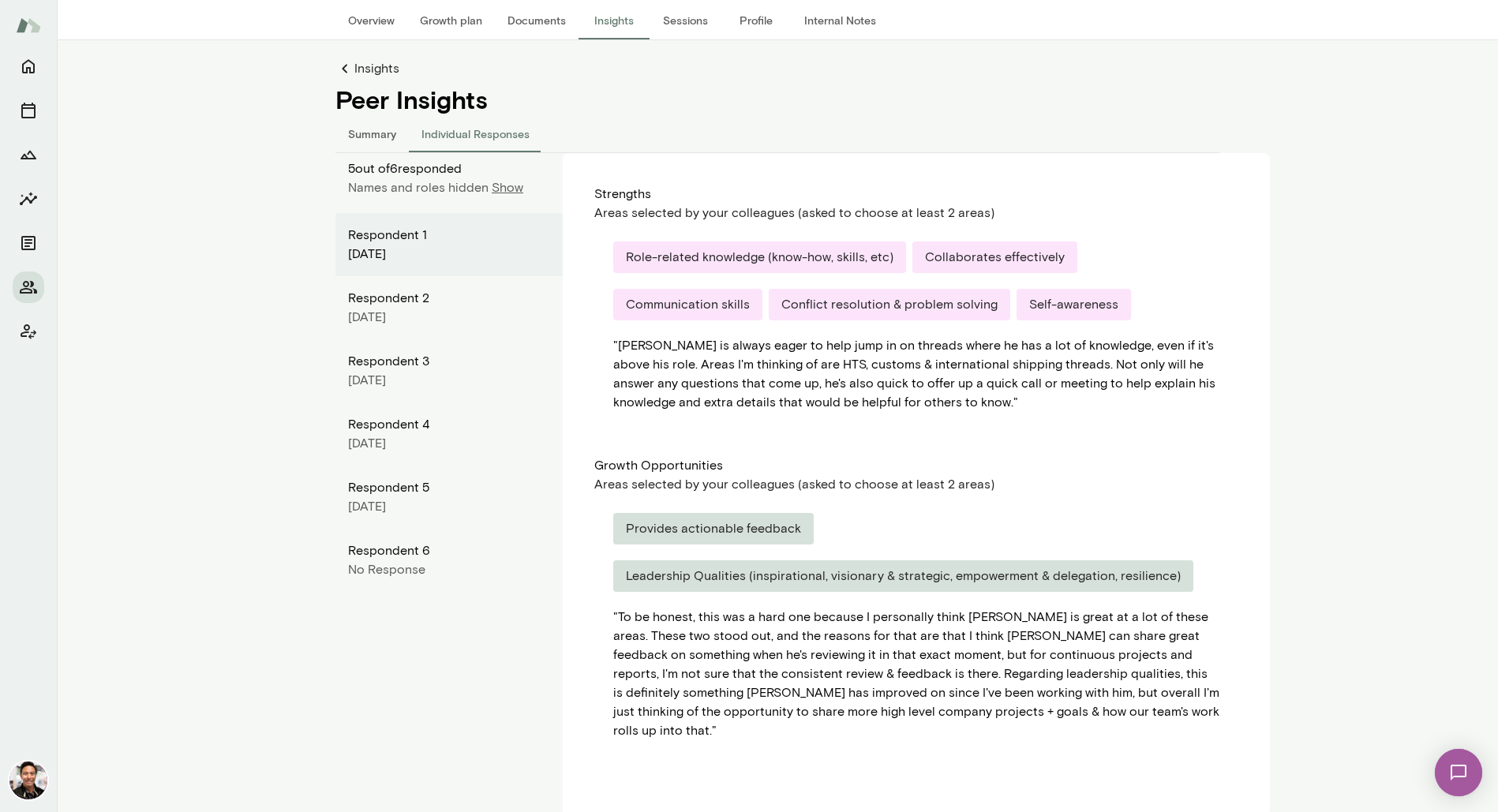
click at [501, 187] on p "Show" at bounding box center [507, 187] width 32 height 19
click at [362, 31] on button "Overview" at bounding box center [371, 20] width 72 height 38
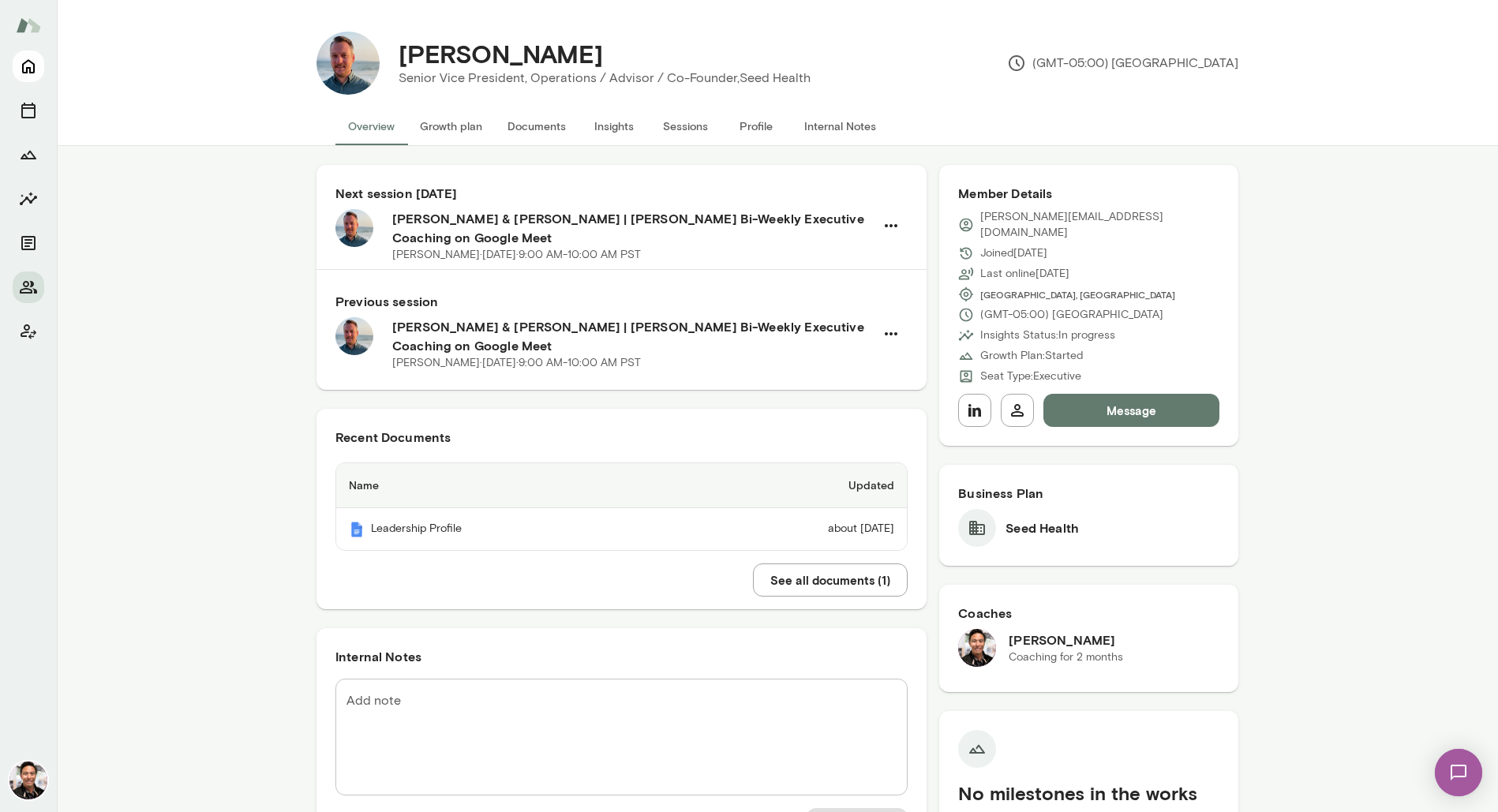
click at [31, 72] on icon "Home" at bounding box center [29, 67] width 13 height 14
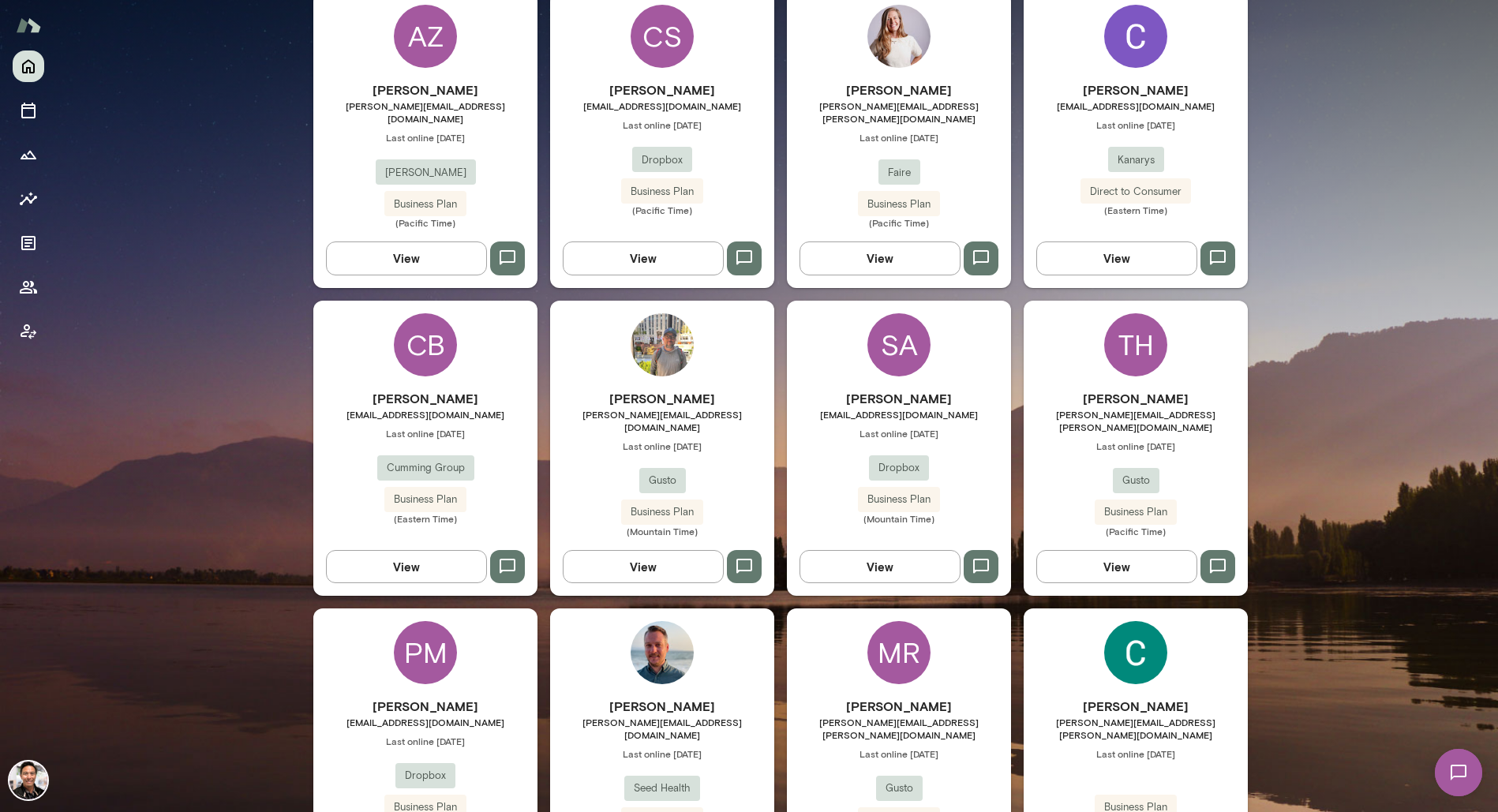
scroll to position [2086, 0]
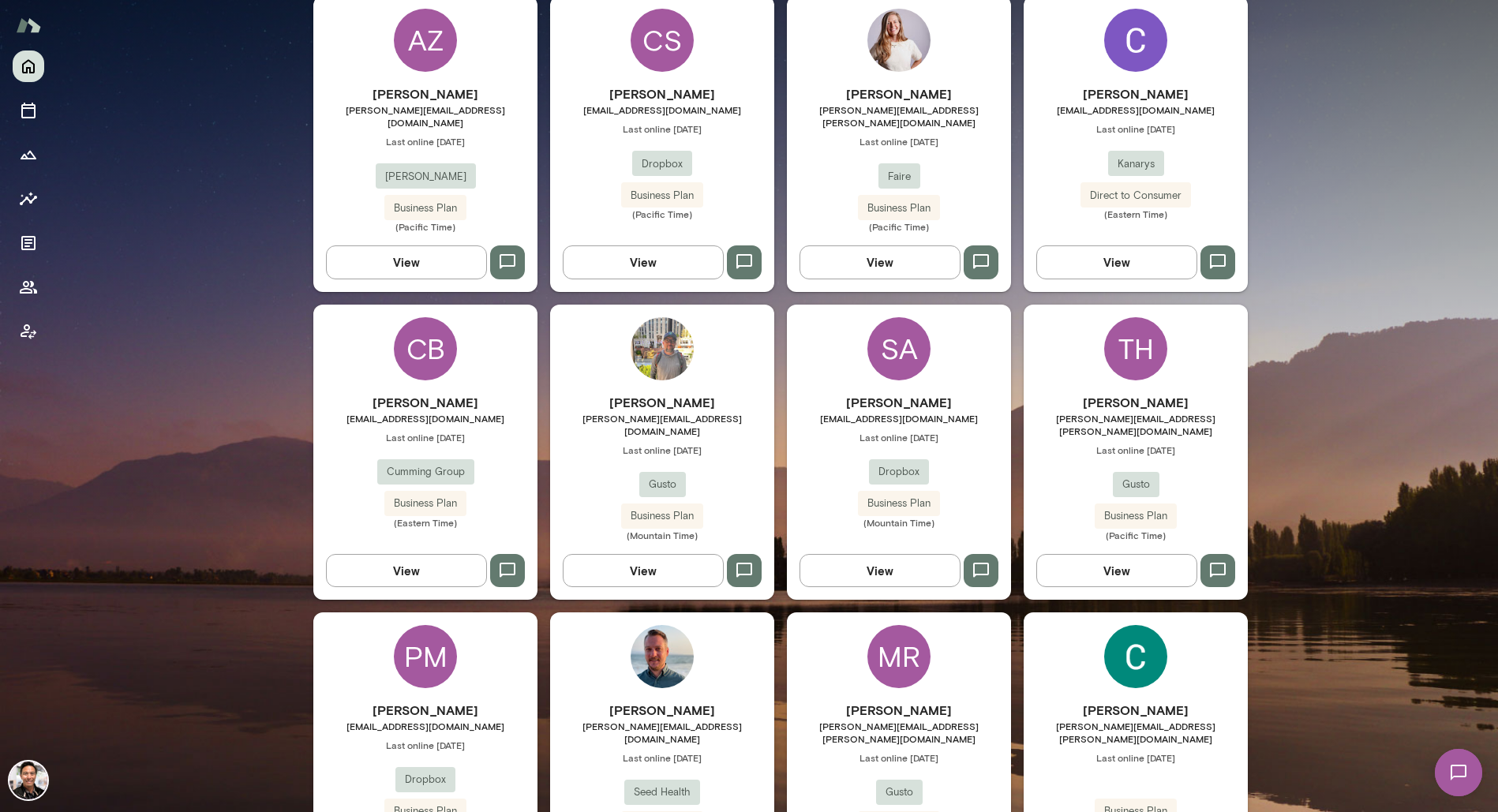
click at [894, 317] on div "SA" at bounding box center [899, 349] width 64 height 64
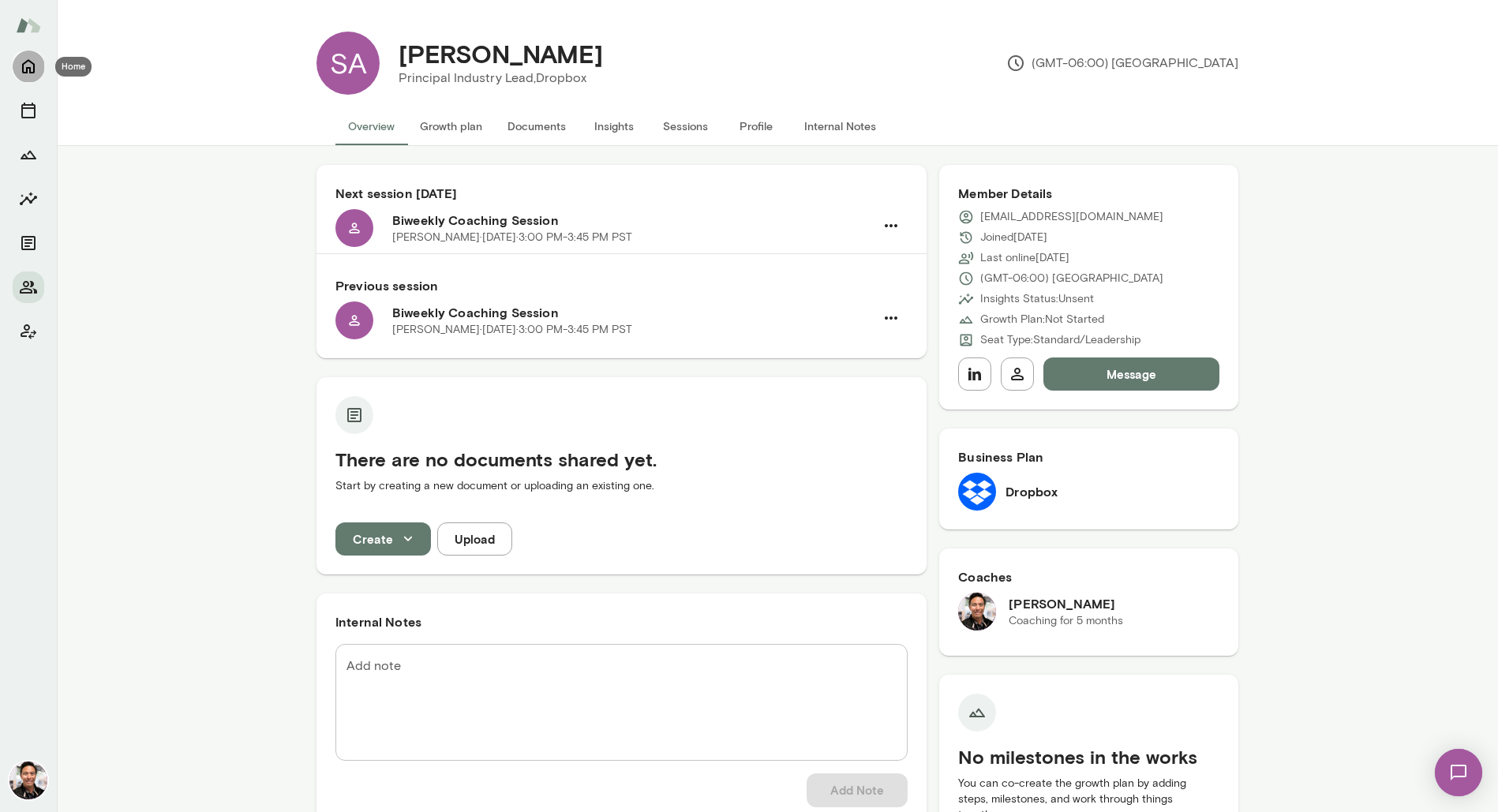
click at [19, 70] on icon "Home" at bounding box center [28, 66] width 19 height 19
